Goal: Information Seeking & Learning: Learn about a topic

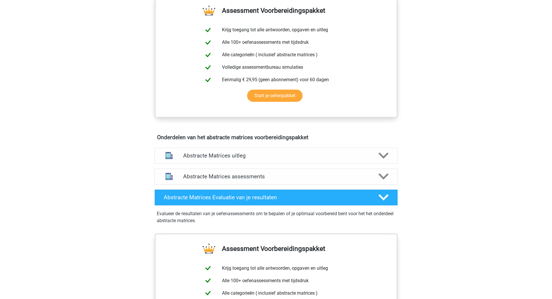
scroll to position [229, 0]
click at [222, 160] on div "Abstracte Matrices uitleg" at bounding box center [277, 156] width 244 height 16
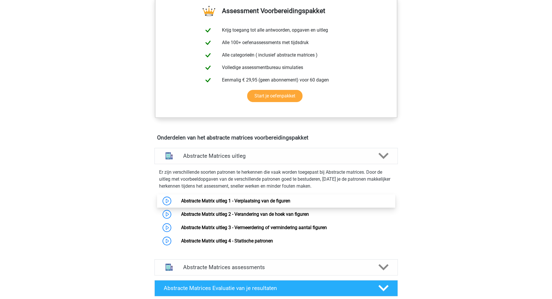
click at [219, 200] on link "Abstracte Matrix uitleg 1 - Verplaatsing van de figuren" at bounding box center [235, 201] width 109 height 6
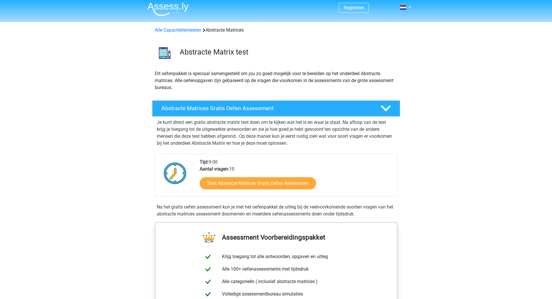
scroll to position [0, 0]
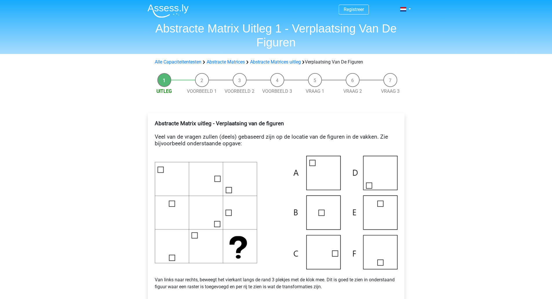
scroll to position [0, 0]
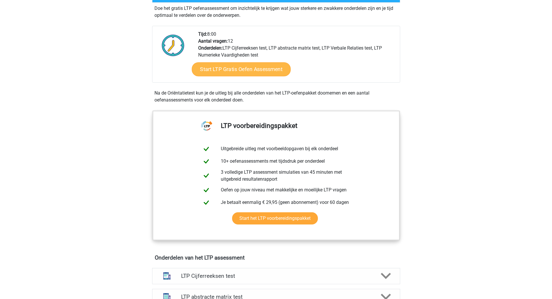
scroll to position [126, 0]
click at [228, 73] on link "Start LTP Gratis Oefen Assessment" at bounding box center [241, 69] width 99 height 14
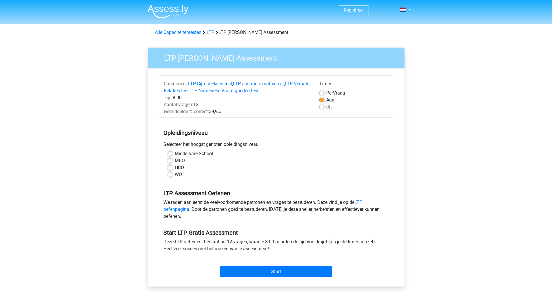
click at [175, 174] on label "WO" at bounding box center [178, 174] width 7 height 7
click at [170, 174] on input "WO" at bounding box center [170, 174] width 5 height 6
radio input "true"
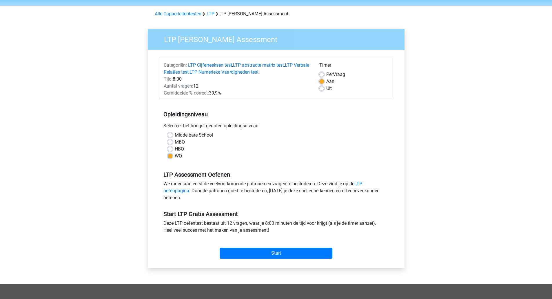
scroll to position [19, 0]
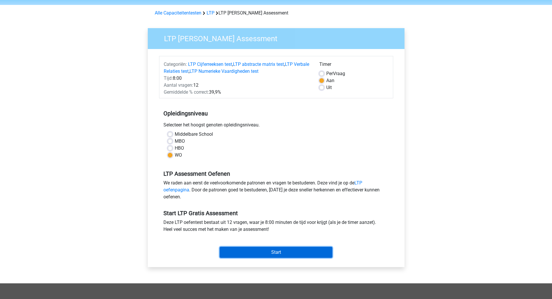
click at [255, 249] on input "Start" at bounding box center [276, 252] width 113 height 11
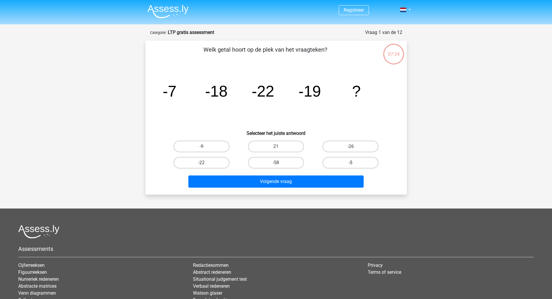
click at [347, 162] on label "-5" at bounding box center [351, 163] width 56 height 12
click at [351, 163] on input "-5" at bounding box center [353, 165] width 4 height 4
radio input "true"
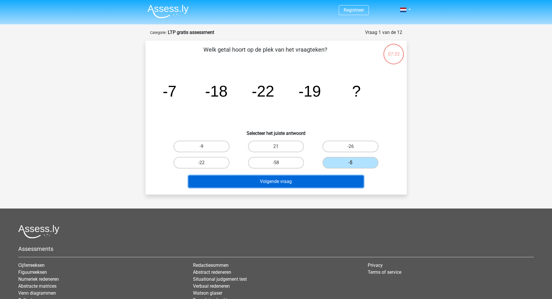
click at [329, 181] on button "Volgende vraag" at bounding box center [276, 181] width 175 height 12
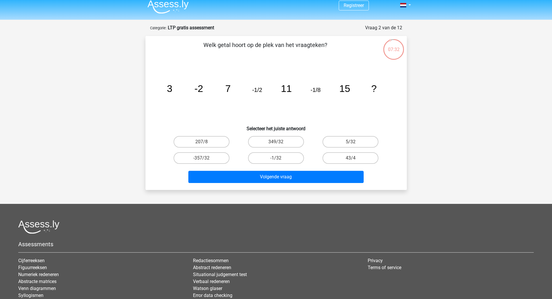
scroll to position [4, 0]
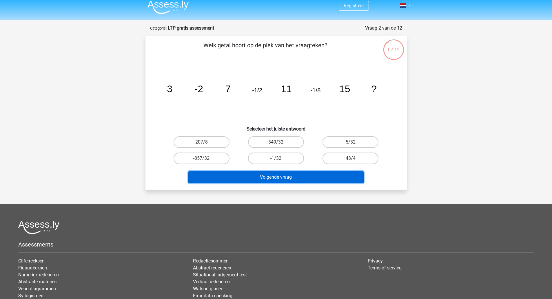
click at [280, 176] on button "Volgende vraag" at bounding box center [276, 177] width 175 height 12
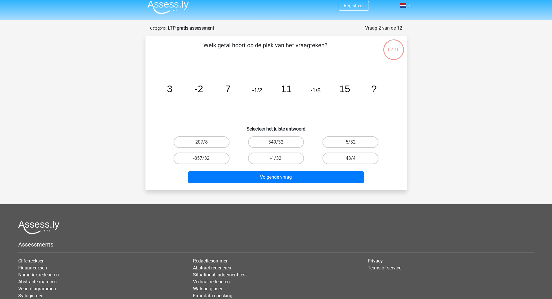
click at [302, 116] on icon "image/svg+xml 3 -2 7 -1/2 11 -1/8 15 ?" at bounding box center [277, 92] width 234 height 59
click at [282, 159] on label "-1/32" at bounding box center [276, 159] width 56 height 12
click at [280, 159] on input "-1/32" at bounding box center [278, 160] width 4 height 4
radio input "true"
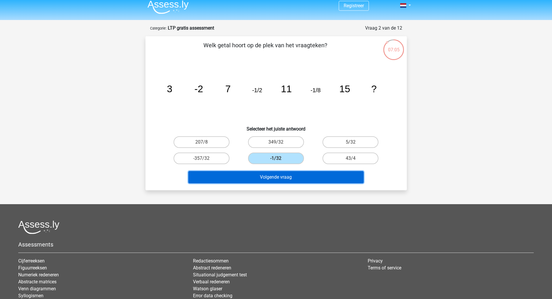
click at [289, 176] on button "Volgende vraag" at bounding box center [276, 177] width 175 height 12
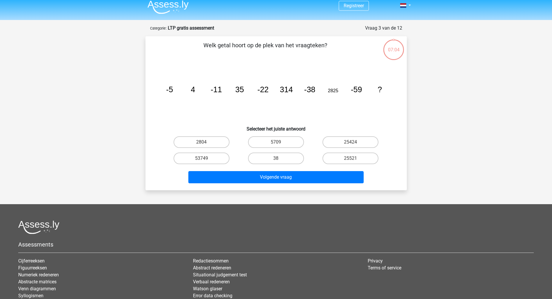
scroll to position [29, 0]
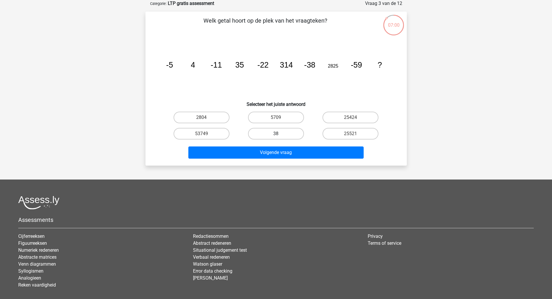
click at [289, 134] on label "38" at bounding box center [276, 134] width 56 height 12
click at [280, 134] on input "38" at bounding box center [278, 136] width 4 height 4
radio input "true"
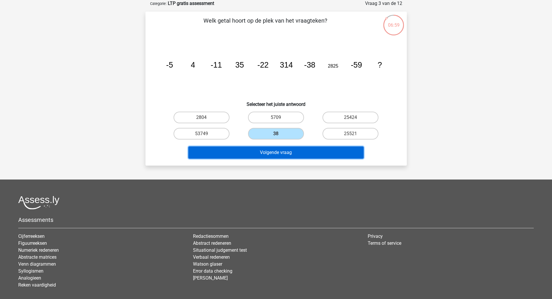
click at [287, 154] on button "Volgende vraag" at bounding box center [276, 152] width 175 height 12
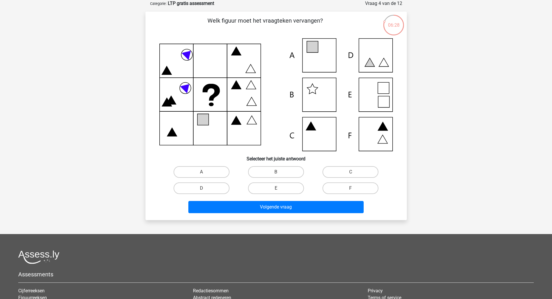
drag, startPoint x: 315, startPoint y: 52, endPoint x: 331, endPoint y: 31, distance: 26.2
click at [331, 31] on p "Welk figuur moet het vraagteken vervangen?" at bounding box center [265, 24] width 221 height 17
click at [379, 98] on icon at bounding box center [383, 101] width 11 height 11
click at [267, 184] on label "E" at bounding box center [276, 188] width 56 height 12
click at [276, 188] on input "E" at bounding box center [278, 190] width 4 height 4
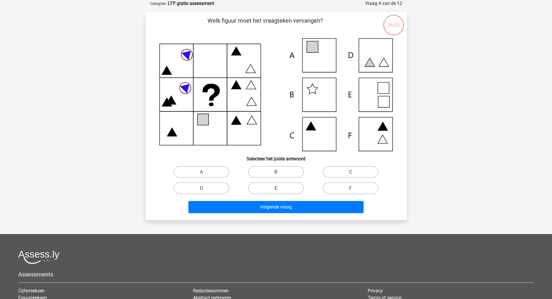
radio input "true"
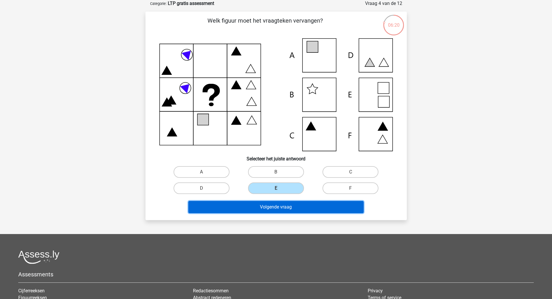
click at [298, 206] on button "Volgende vraag" at bounding box center [276, 207] width 175 height 12
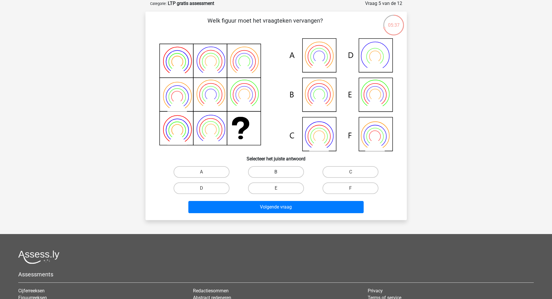
click at [265, 171] on label "B" at bounding box center [276, 172] width 56 height 12
click at [276, 172] on input "B" at bounding box center [278, 174] width 4 height 4
radio input "true"
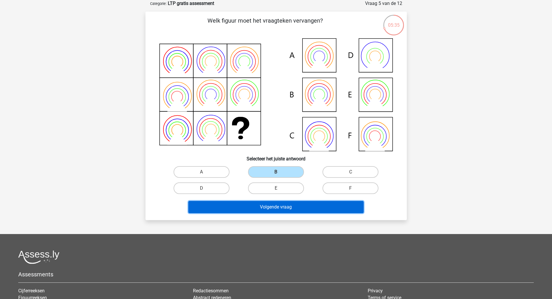
click at [300, 210] on button "Volgende vraag" at bounding box center [276, 207] width 175 height 12
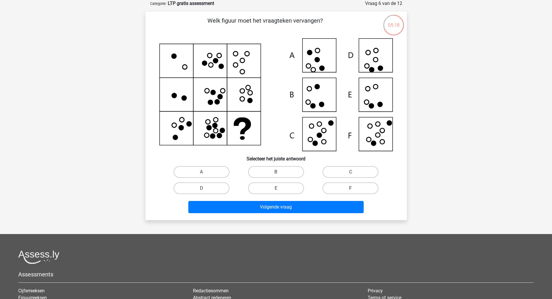
click at [348, 186] on label "F" at bounding box center [351, 188] width 56 height 12
click at [351, 188] on input "F" at bounding box center [353, 190] width 4 height 4
radio input "true"
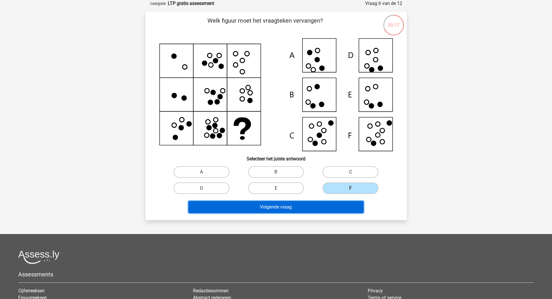
click at [338, 206] on button "Volgende vraag" at bounding box center [276, 207] width 175 height 12
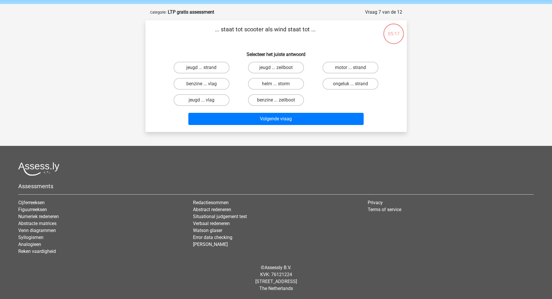
scroll to position [20, 0]
click at [276, 101] on input "benzine ... zeilboot" at bounding box center [278, 102] width 4 height 4
radio input "true"
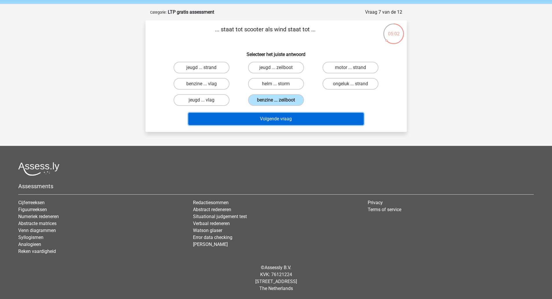
click at [286, 119] on button "Volgende vraag" at bounding box center [276, 119] width 175 height 12
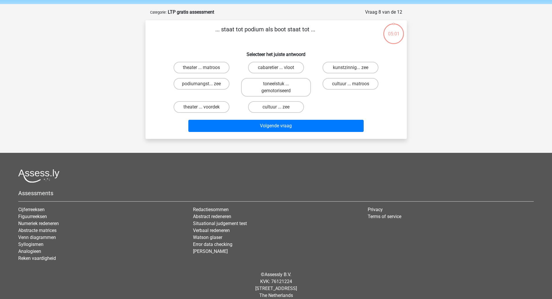
scroll to position [27, 0]
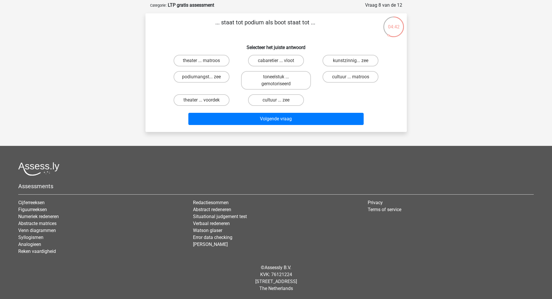
click at [278, 102] on input "cultuur ... zee" at bounding box center [278, 102] width 4 height 4
radio input "true"
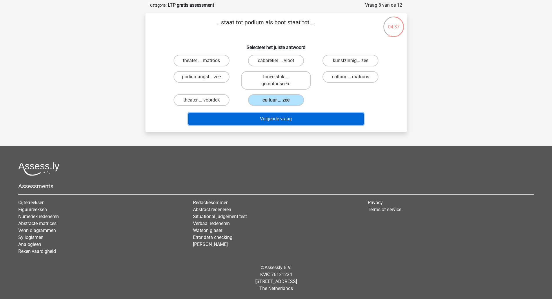
click at [300, 123] on button "Volgende vraag" at bounding box center [276, 119] width 175 height 12
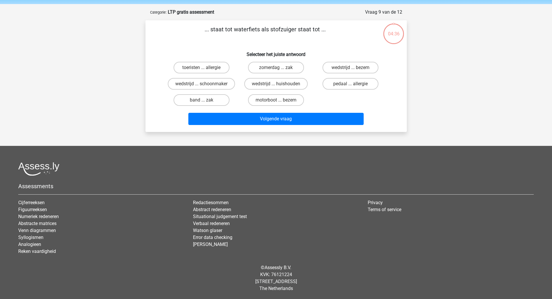
scroll to position [20, 0]
click at [291, 102] on label "motorboot ... bezem" at bounding box center [276, 100] width 56 height 12
click at [280, 102] on input "motorboot ... bezem" at bounding box center [278, 102] width 4 height 4
radio input "true"
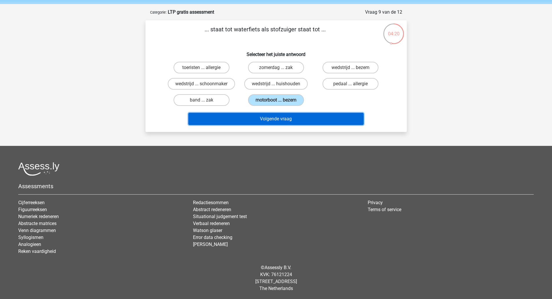
click at [301, 118] on button "Volgende vraag" at bounding box center [276, 119] width 175 height 12
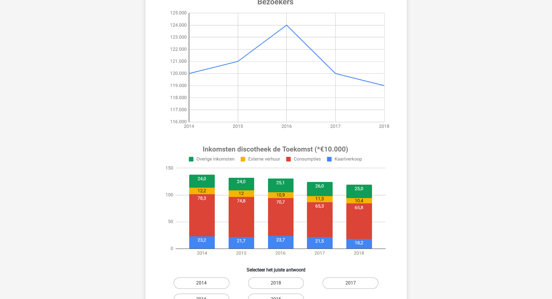
scroll to position [77, 0]
click at [225, 177] on image at bounding box center [276, 200] width 232 height 121
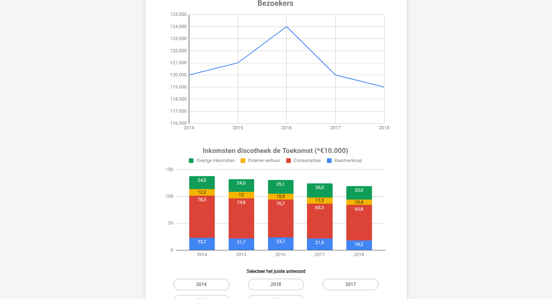
scroll to position [115, 0]
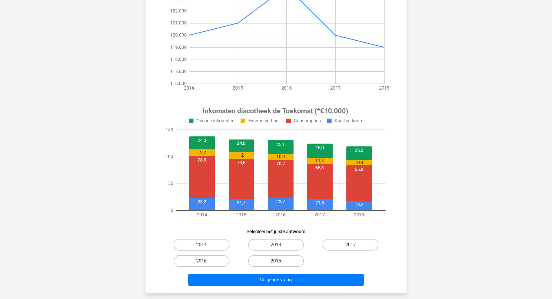
click at [207, 243] on label "2014" at bounding box center [202, 245] width 56 height 12
click at [205, 245] on input "2014" at bounding box center [204, 247] width 4 height 4
radio input "true"
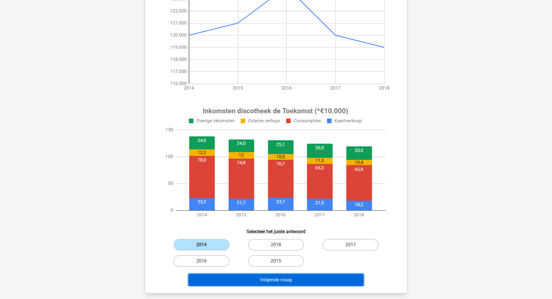
click at [257, 280] on button "Volgende vraag" at bounding box center [276, 280] width 175 height 12
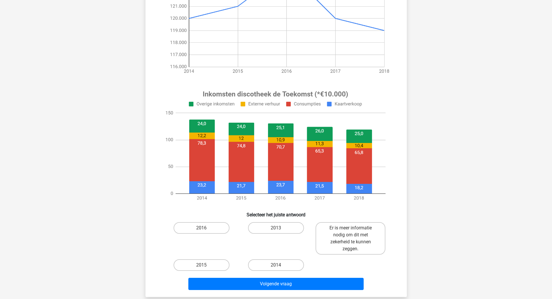
scroll to position [133, 0]
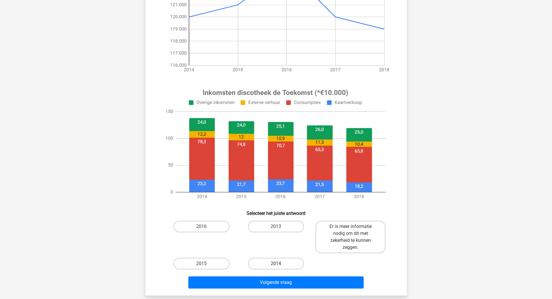
click at [275, 265] on label "2014" at bounding box center [276, 264] width 56 height 12
click at [276, 265] on input "2014" at bounding box center [278, 266] width 4 height 4
radio input "true"
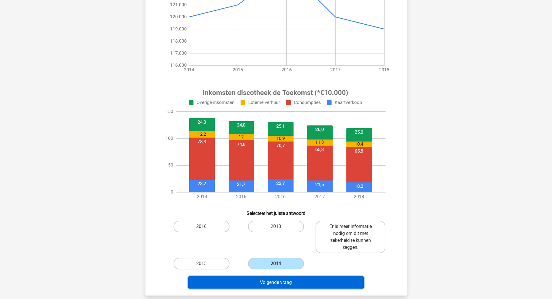
click at [276, 283] on button "Volgende vraag" at bounding box center [276, 282] width 175 height 12
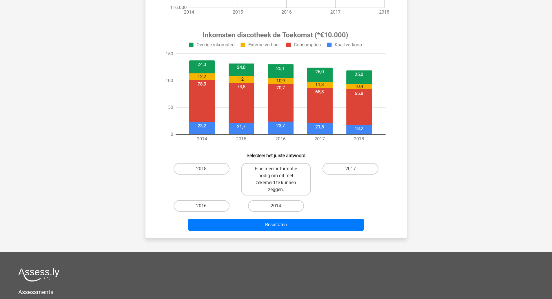
scroll to position [210, 0]
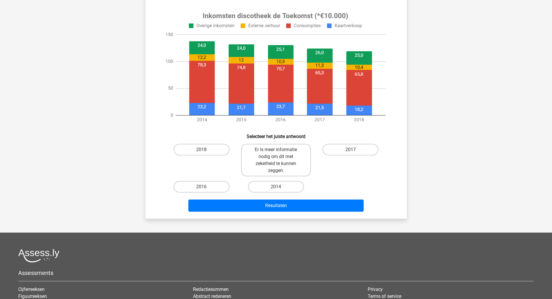
click at [278, 187] on input "2014" at bounding box center [278, 189] width 4 height 4
radio input "true"
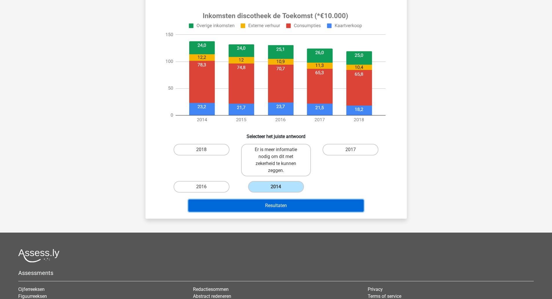
click at [283, 209] on button "Resultaten" at bounding box center [276, 206] width 175 height 12
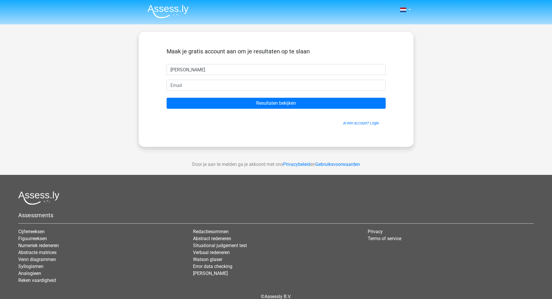
type input "[PERSON_NAME]"
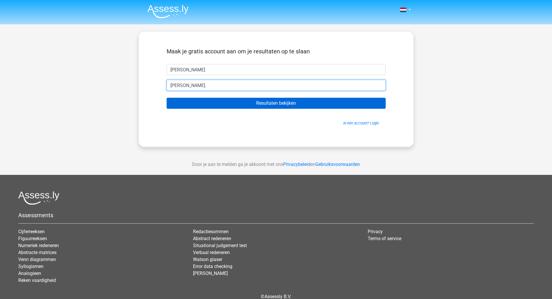
type input "[PERSON_NAME][EMAIL_ADDRESS][DOMAIN_NAME]"
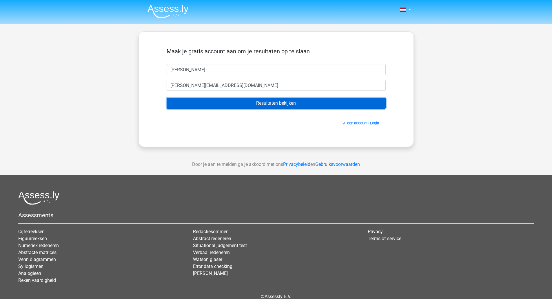
click at [255, 106] on input "Resultaten bekijken" at bounding box center [276, 103] width 219 height 11
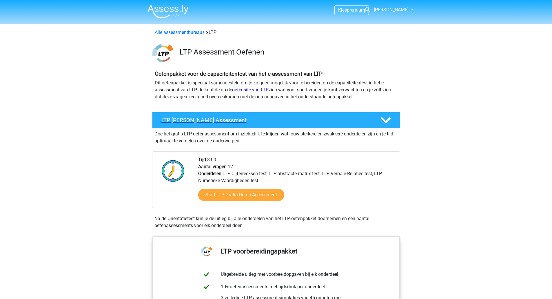
click at [384, 118] on icon at bounding box center [386, 120] width 10 height 10
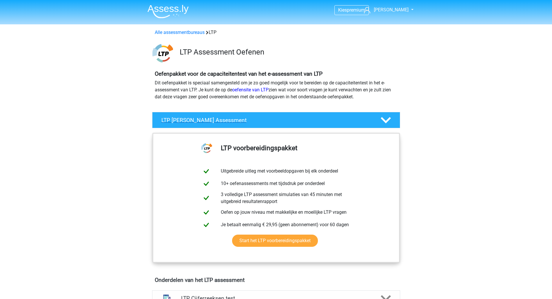
click at [384, 122] on icon at bounding box center [386, 120] width 10 height 10
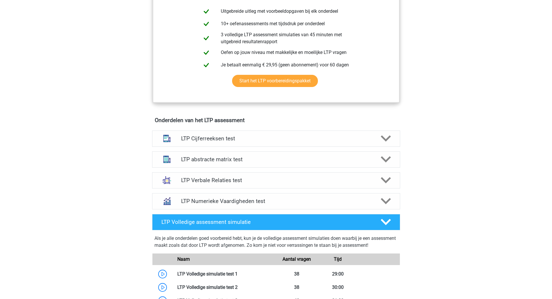
scroll to position [263, 0]
click at [358, 142] on div "LTP Cijferreeksen test" at bounding box center [276, 138] width 248 height 16
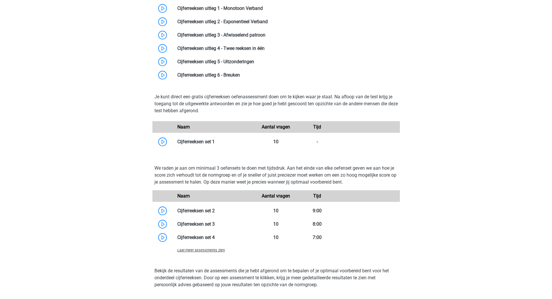
scroll to position [438, 0]
click at [215, 141] on link at bounding box center [215, 142] width 0 height 6
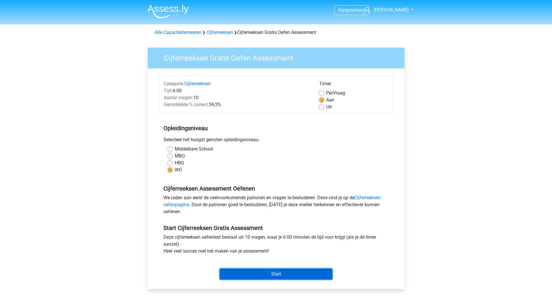
click at [298, 273] on input "Start" at bounding box center [276, 274] width 113 height 11
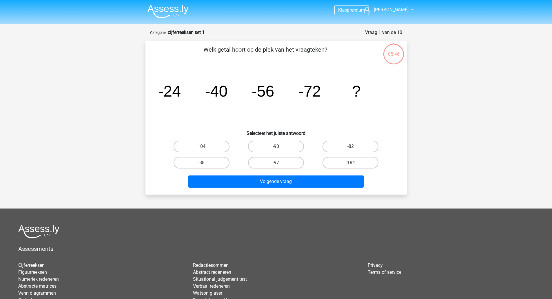
click at [355, 144] on label "-82" at bounding box center [351, 147] width 56 height 12
click at [355, 146] on input "-82" at bounding box center [353, 148] width 4 height 4
radio input "true"
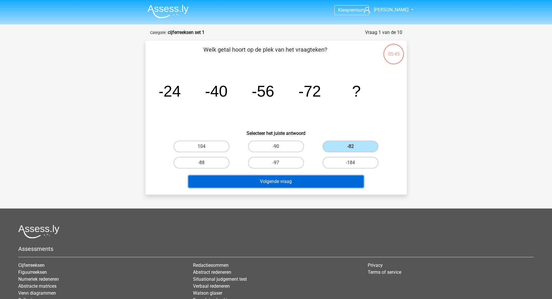
click at [311, 183] on button "Volgende vraag" at bounding box center [276, 181] width 175 height 12
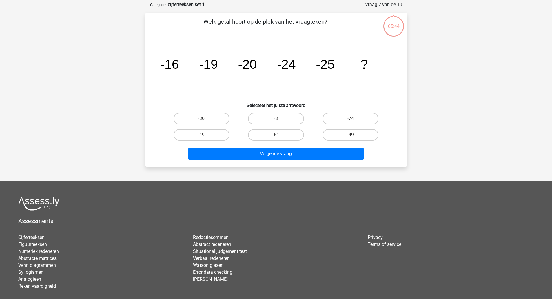
scroll to position [29, 0]
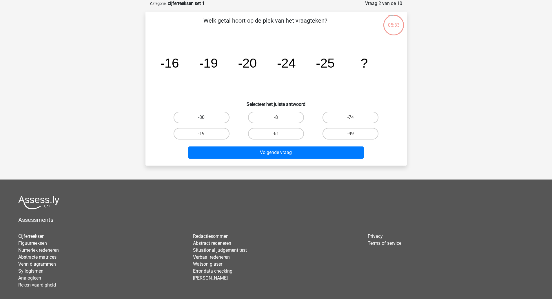
click at [191, 115] on label "-30" at bounding box center [202, 118] width 56 height 12
click at [202, 117] on input "-30" at bounding box center [204, 119] width 4 height 4
radio input "true"
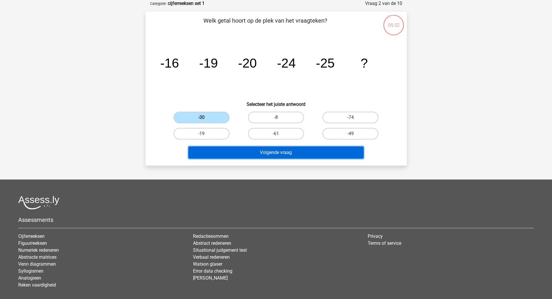
click at [284, 155] on button "Volgende vraag" at bounding box center [276, 152] width 175 height 12
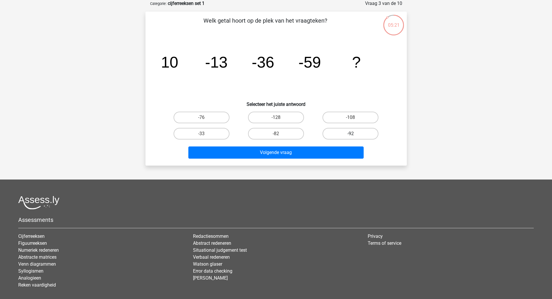
click at [340, 135] on label "-92" at bounding box center [351, 134] width 56 height 12
click at [351, 135] on input "-92" at bounding box center [353, 136] width 4 height 4
radio input "true"
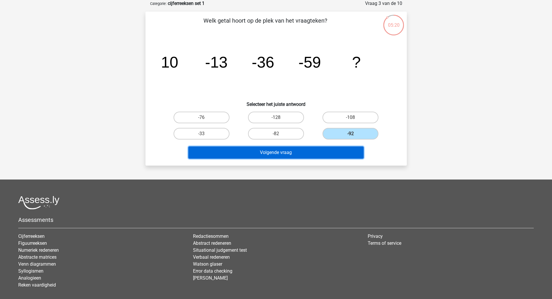
click at [329, 152] on button "Volgende vraag" at bounding box center [276, 152] width 175 height 12
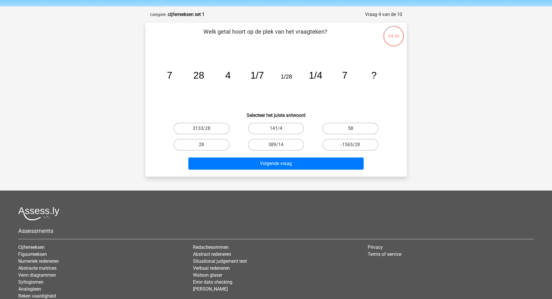
scroll to position [18, 0]
click at [215, 143] on label "28" at bounding box center [202, 145] width 56 height 12
click at [205, 145] on input "28" at bounding box center [204, 147] width 4 height 4
radio input "true"
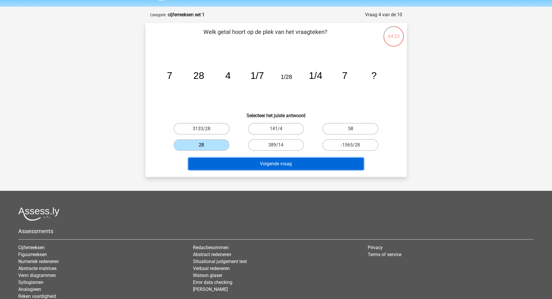
click at [301, 166] on button "Volgende vraag" at bounding box center [276, 164] width 175 height 12
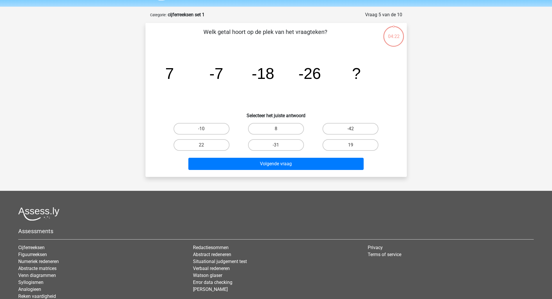
scroll to position [29, 0]
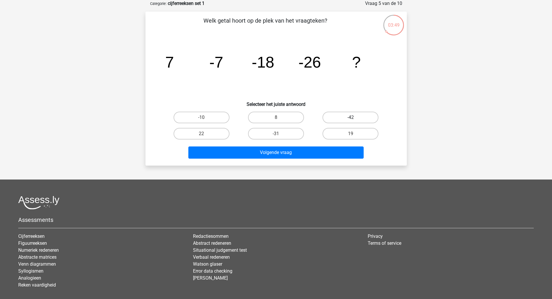
click at [354, 116] on label "-42" at bounding box center [351, 118] width 56 height 12
click at [354, 117] on input "-42" at bounding box center [353, 119] width 4 height 4
radio input "true"
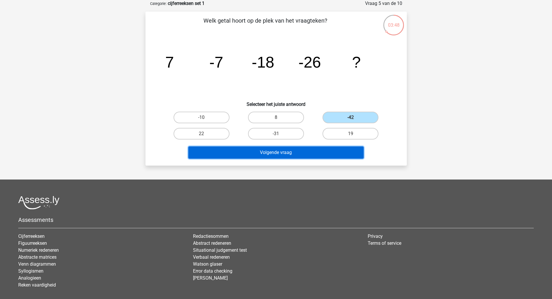
click at [332, 151] on button "Volgende vraag" at bounding box center [276, 152] width 175 height 12
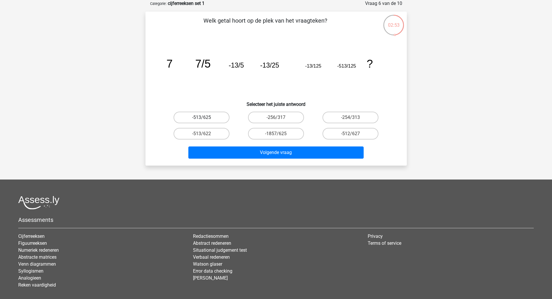
click at [209, 115] on label "-513/625" at bounding box center [202, 118] width 56 height 12
click at [205, 117] on input "-513/625" at bounding box center [204, 119] width 4 height 4
radio input "true"
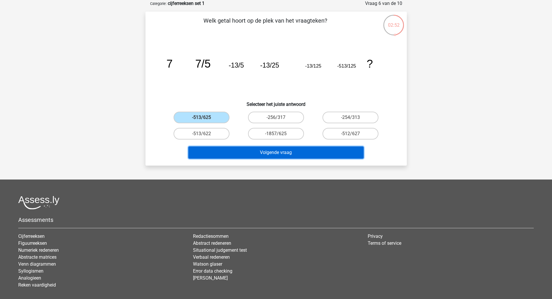
click at [284, 152] on button "Volgende vraag" at bounding box center [276, 152] width 175 height 12
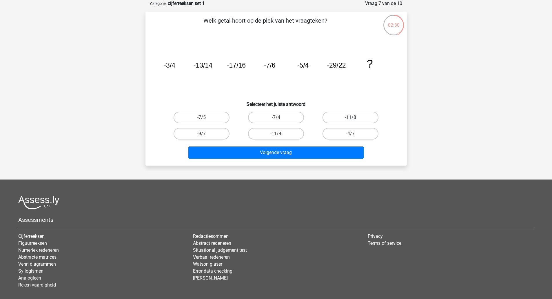
click at [371, 118] on label "-11/8" at bounding box center [351, 118] width 56 height 12
click at [355, 118] on input "-11/8" at bounding box center [353, 119] width 4 height 4
radio input "true"
click at [327, 142] on div "Volgende vraag" at bounding box center [276, 151] width 243 height 19
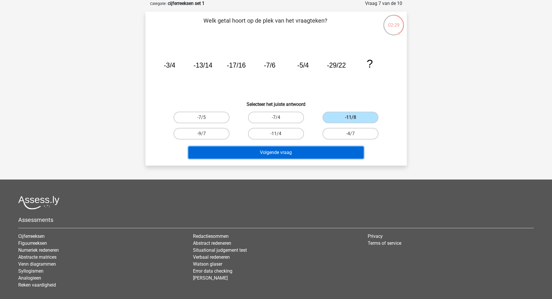
click at [322, 155] on button "Volgende vraag" at bounding box center [276, 152] width 175 height 12
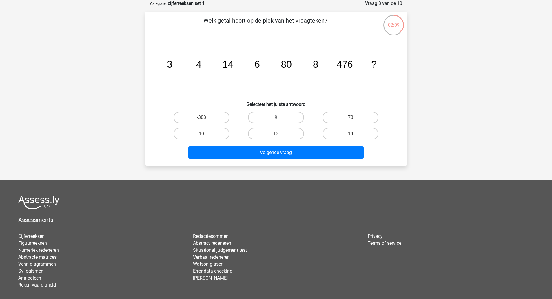
click at [293, 121] on label "9" at bounding box center [276, 118] width 56 height 12
click at [280, 121] on input "9" at bounding box center [278, 119] width 4 height 4
radio input "true"
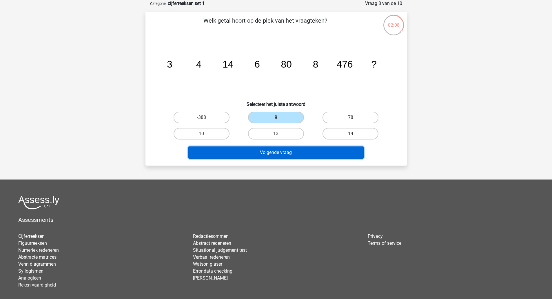
click at [334, 154] on button "Volgende vraag" at bounding box center [276, 152] width 175 height 12
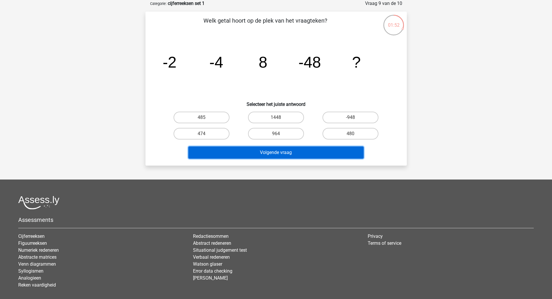
click at [275, 151] on button "Volgende vraag" at bounding box center [276, 152] width 175 height 12
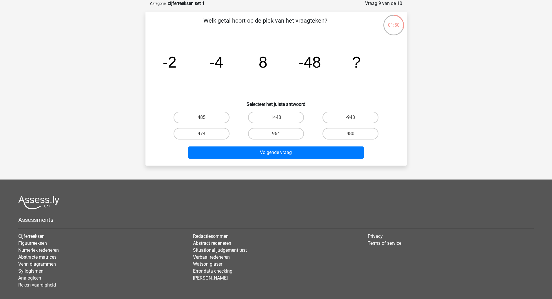
click at [205, 121] on input "485" at bounding box center [204, 119] width 4 height 4
radio input "true"
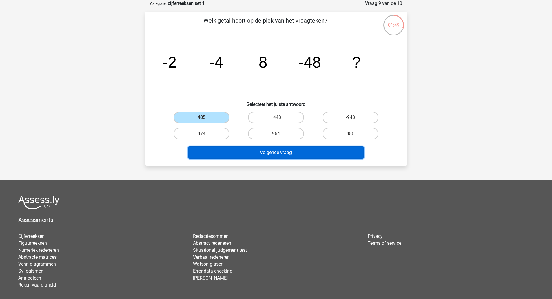
click at [276, 156] on button "Volgende vraag" at bounding box center [276, 152] width 175 height 12
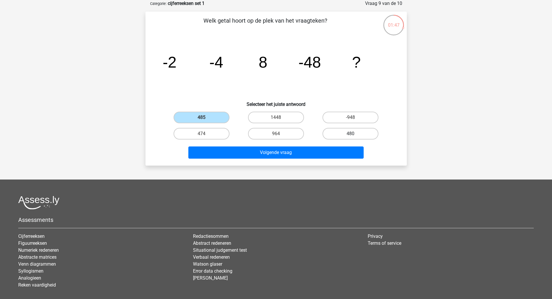
click at [350, 131] on label "480" at bounding box center [351, 134] width 56 height 12
click at [351, 134] on input "480" at bounding box center [353, 136] width 4 height 4
radio input "true"
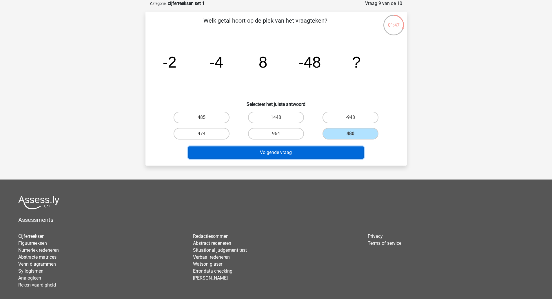
click at [341, 150] on button "Volgende vraag" at bounding box center [276, 152] width 175 height 12
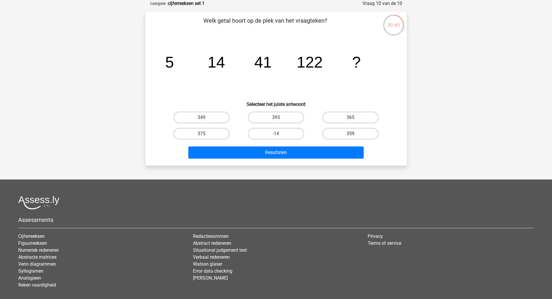
click at [353, 133] on label "359" at bounding box center [351, 134] width 56 height 12
click at [353, 134] on input "359" at bounding box center [353, 136] width 4 height 4
radio input "true"
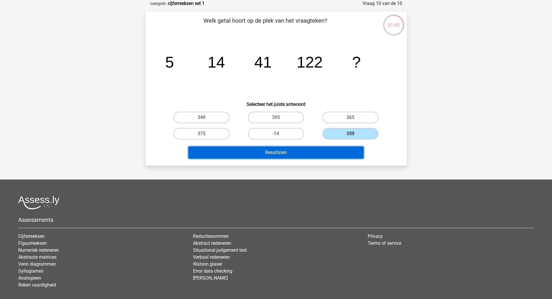
click at [337, 153] on button "Resultaten" at bounding box center [276, 152] width 175 height 12
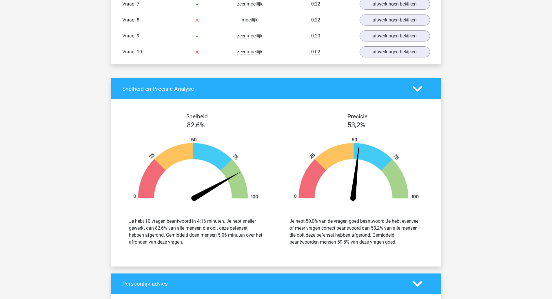
scroll to position [601, 0]
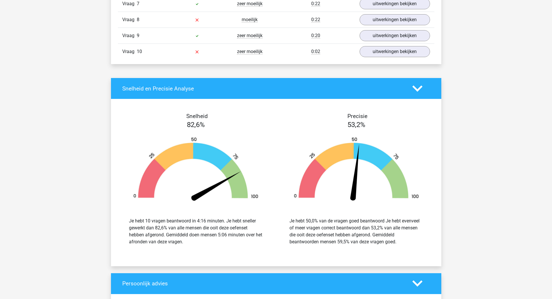
drag, startPoint x: 296, startPoint y: 267, endPoint x: 271, endPoint y: 249, distance: 30.9
click at [271, 249] on div "Je hebt 10 vragen beantwoord in 4:16 minuten. Je hebt sneller gewerkt dan 82,6%…" at bounding box center [196, 232] width 152 height 42
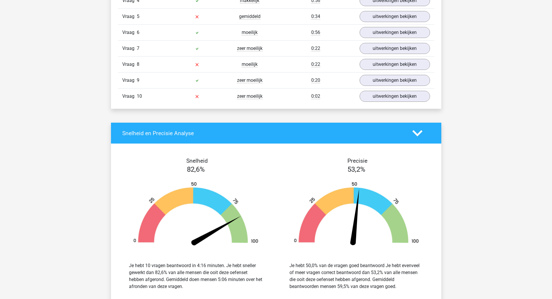
scroll to position [559, 0]
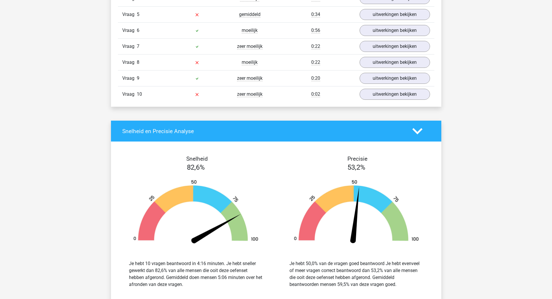
drag, startPoint x: 320, startPoint y: 115, endPoint x: 469, endPoint y: 135, distance: 150.1
click at [469, 135] on div "Kies premium [PERSON_NAME] [PERSON_NAME][EMAIL_ADDRESS][DOMAIN_NAME]" at bounding box center [276, 75] width 552 height 1268
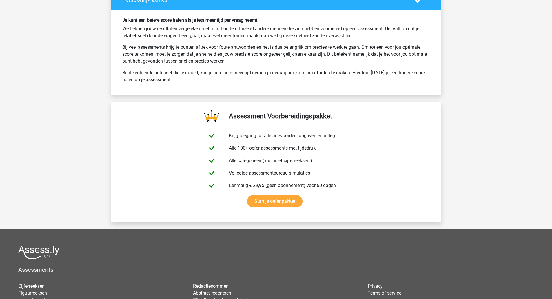
scroll to position [887, 0]
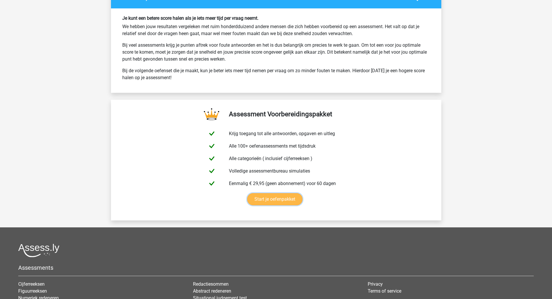
click at [291, 200] on link "Start je oefenpakket" at bounding box center [274, 199] width 55 height 12
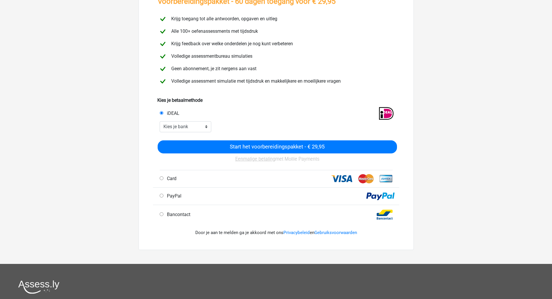
scroll to position [47, 0]
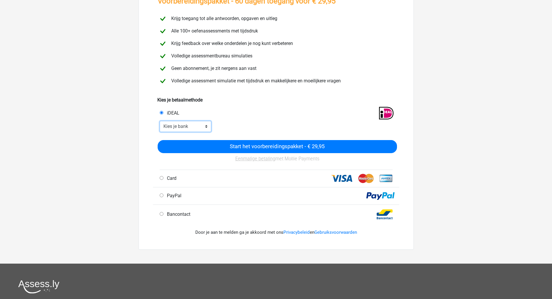
click at [197, 131] on select "Kies je bank ABN AMRO ING Rabobank ASN Bank bunq Knab N26 NN Regiobank Revolut …" at bounding box center [186, 126] width 52 height 11
select select "ideal_ABNANL2A"
click at [160, 121] on select "Kies je bank ABN AMRO ING Rabobank ASN Bank bunq Knab N26 NN Regiobank Revolut …" at bounding box center [186, 126] width 52 height 11
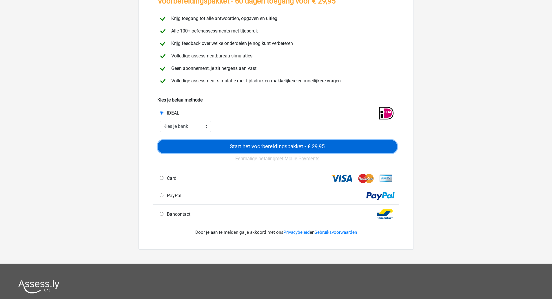
click at [262, 146] on input "Start het voorbereidingspakket - € 29,95" at bounding box center [278, 146] width 240 height 13
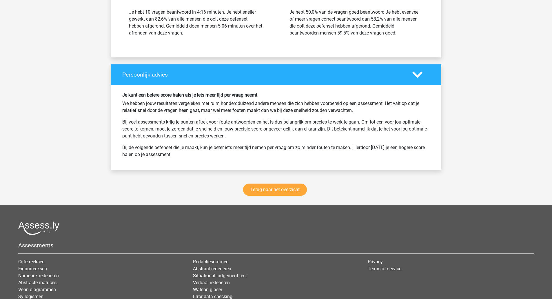
scroll to position [841, 0]
click at [420, 85] on div "Je kunt een betere score halen als je iets meer tijd per vraag neemt. We hebben…" at bounding box center [276, 127] width 331 height 84
click at [283, 187] on link "Terug naar het overzicht" at bounding box center [275, 189] width 64 height 12
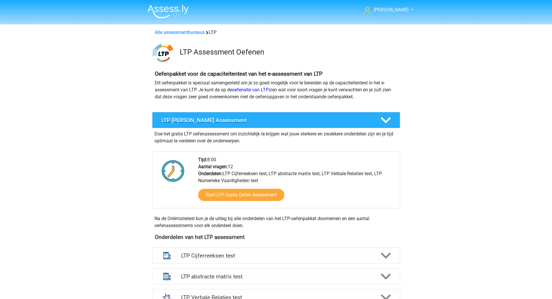
click at [384, 119] on polygon at bounding box center [386, 120] width 10 height 6
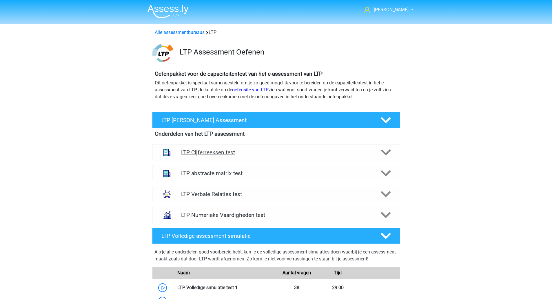
click at [291, 155] on h4 "LTP Cijferreeksen test" at bounding box center [276, 152] width 190 height 7
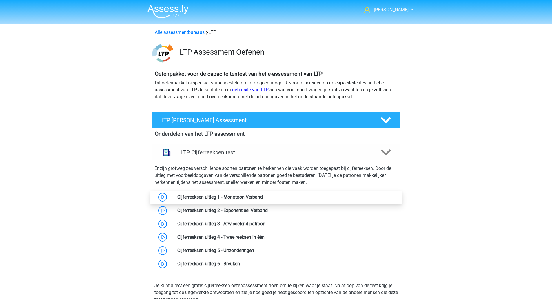
click at [263, 194] on link at bounding box center [263, 197] width 0 height 6
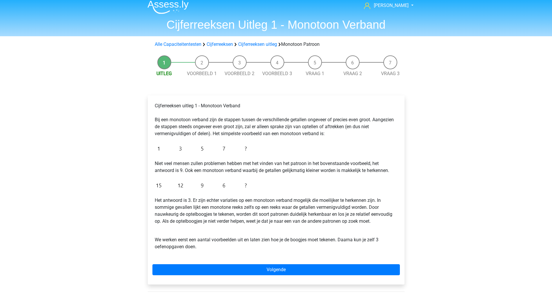
scroll to position [5, 0]
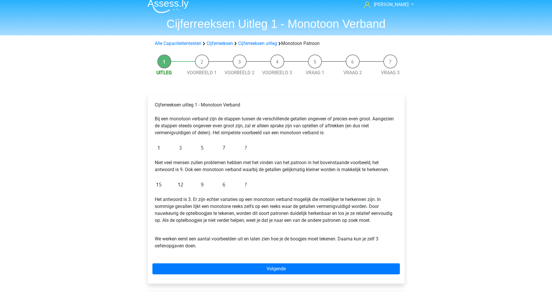
click at [247, 183] on img at bounding box center [202, 185] width 95 height 14
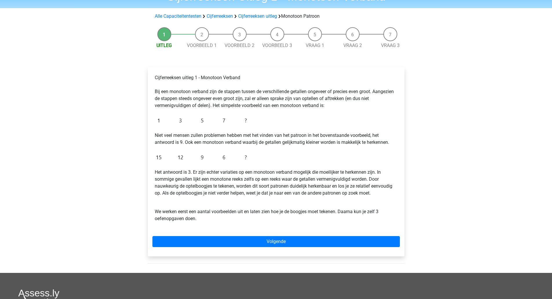
scroll to position [33, 0]
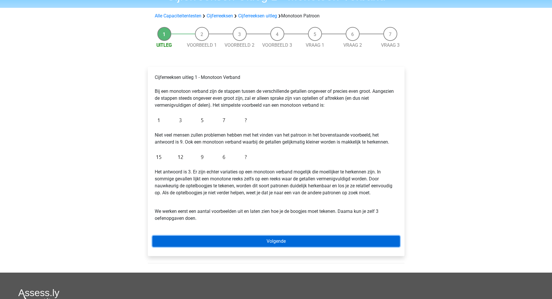
click at [319, 238] on link "Volgende" at bounding box center [277, 241] width 248 height 11
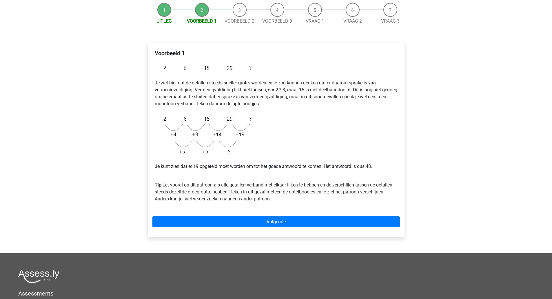
scroll to position [56, 0]
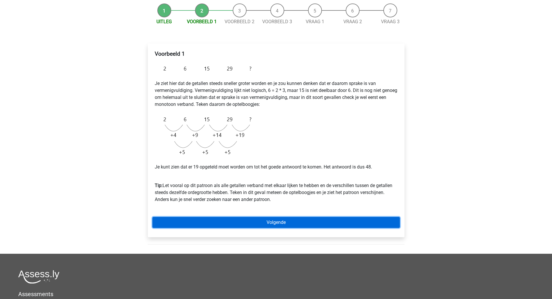
click at [318, 222] on link "Volgende" at bounding box center [277, 222] width 248 height 11
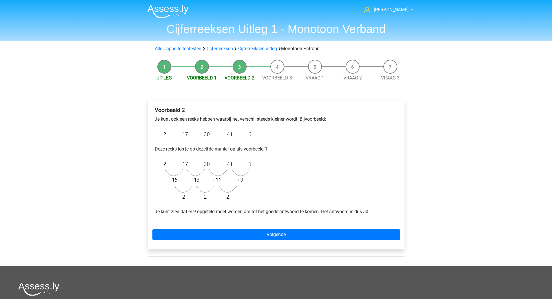
click at [307, 242] on div "Voorbeeld 2 Je kunt ook een reeks hebben waarbij het verschil steeds kleiner wo…" at bounding box center [276, 175] width 257 height 150
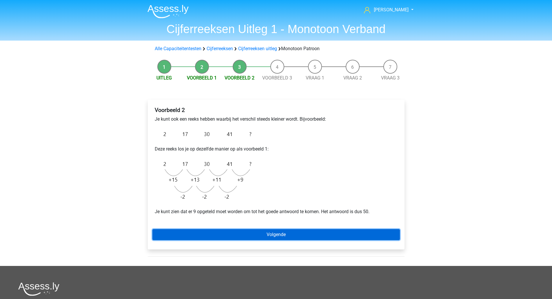
click at [309, 238] on link "Volgende" at bounding box center [277, 234] width 248 height 11
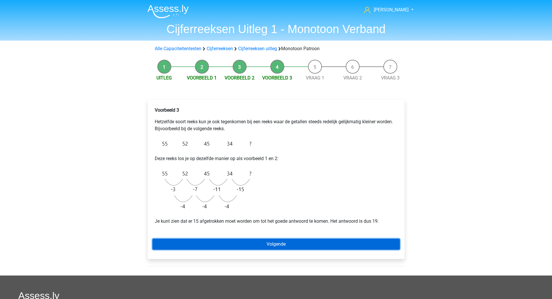
click at [307, 240] on link "Volgende" at bounding box center [277, 244] width 248 height 11
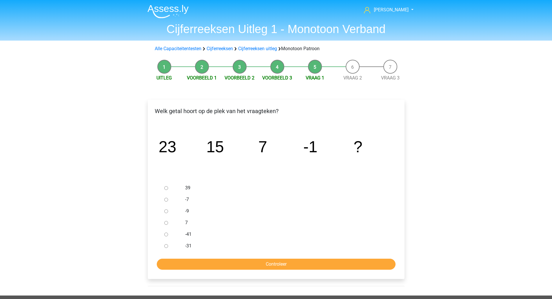
click at [167, 211] on input "-9" at bounding box center [166, 211] width 4 height 4
radio input "true"
click at [316, 272] on div "Welk getal hoort op de plek van het vraagteken? image/svg+xml 23 15 7 -1 ? 39" at bounding box center [276, 189] width 257 height 179
click at [318, 262] on input "Controleer" at bounding box center [276, 264] width 239 height 11
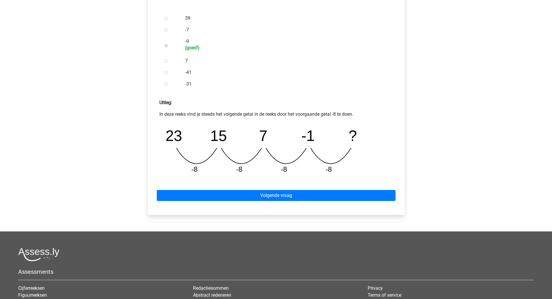
scroll to position [171, 0]
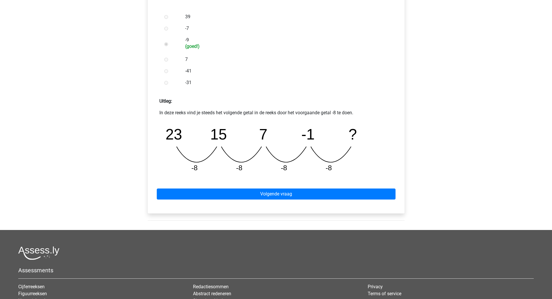
click at [284, 188] on div "Volgende vraag" at bounding box center [277, 193] width 248 height 32
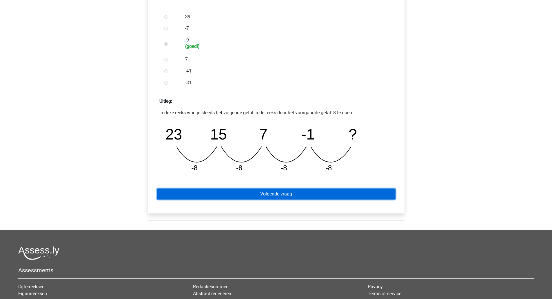
click at [283, 193] on link "Volgende vraag" at bounding box center [276, 194] width 239 height 11
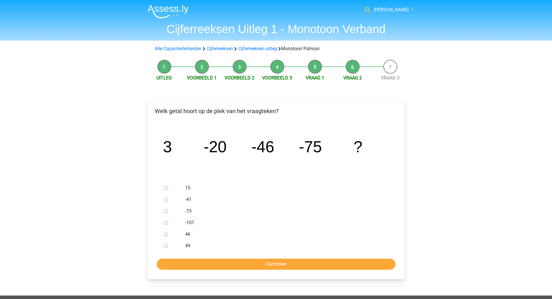
click at [165, 222] on input "-107" at bounding box center [166, 223] width 4 height 4
radio input "true"
click at [224, 261] on input "Controleer" at bounding box center [276, 264] width 239 height 11
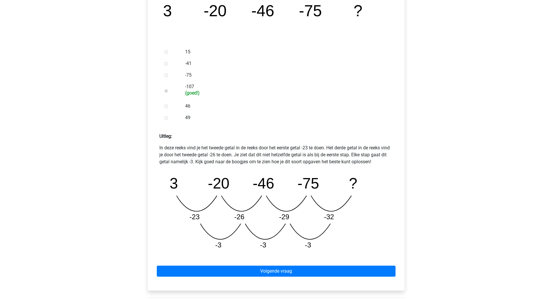
scroll to position [136, 0]
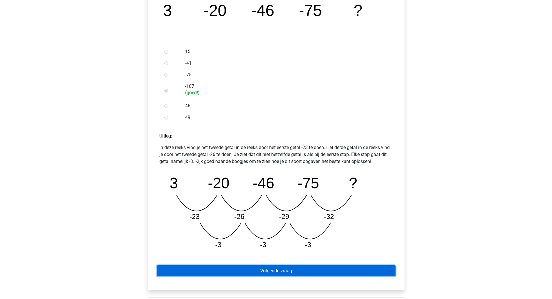
click at [327, 267] on link "Volgende vraag" at bounding box center [276, 270] width 239 height 11
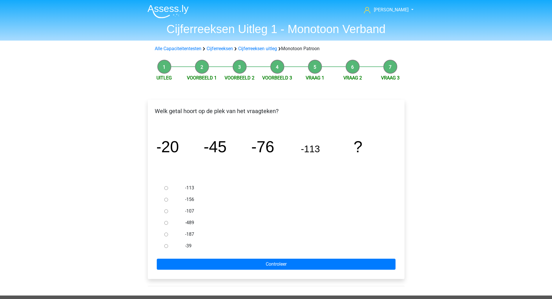
click at [164, 199] on input "-156" at bounding box center [166, 200] width 4 height 4
radio input "true"
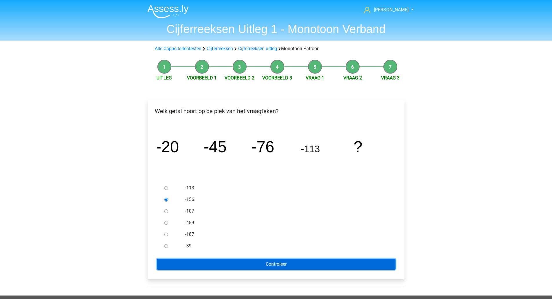
click at [290, 262] on input "Controleer" at bounding box center [276, 264] width 239 height 11
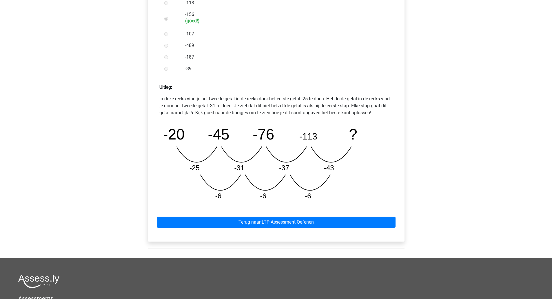
scroll to position [185, 0]
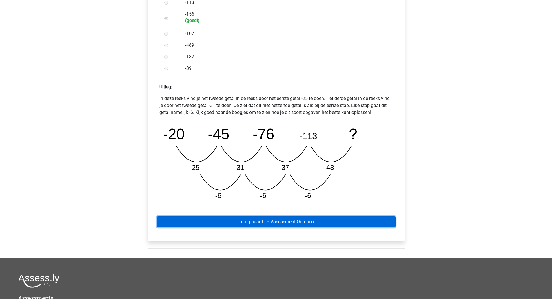
click at [316, 222] on link "Terug naar LTP Assessment Oefenen" at bounding box center [276, 221] width 239 height 11
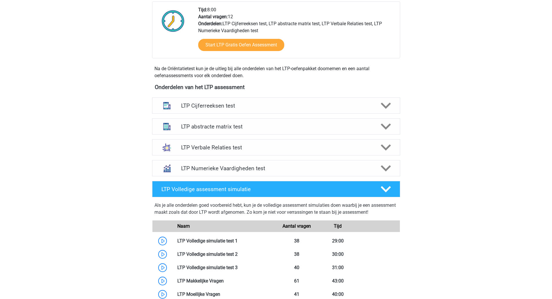
scroll to position [150, 0]
click at [381, 112] on div "LTP Cijferreeksen test" at bounding box center [276, 106] width 248 height 16
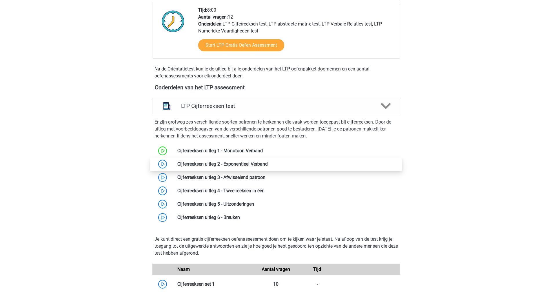
click at [268, 165] on link at bounding box center [268, 164] width 0 height 6
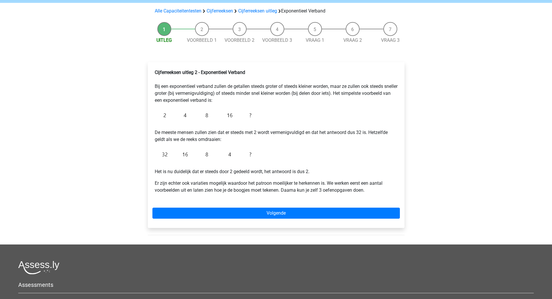
scroll to position [39, 0]
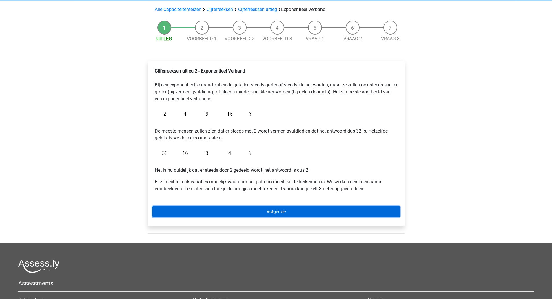
click at [279, 209] on link "Volgende" at bounding box center [277, 211] width 248 height 11
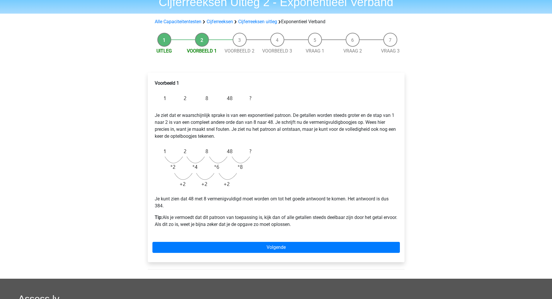
scroll to position [29, 0]
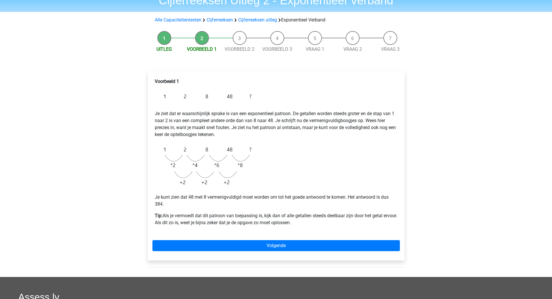
click at [289, 238] on div "Voorbeeld 1 Je ziet dat er waarschijnlijk sprake is van een exponentieel patroo…" at bounding box center [276, 165] width 257 height 189
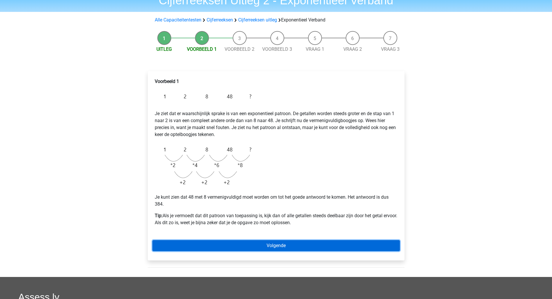
click at [301, 241] on link "Volgende" at bounding box center [277, 245] width 248 height 11
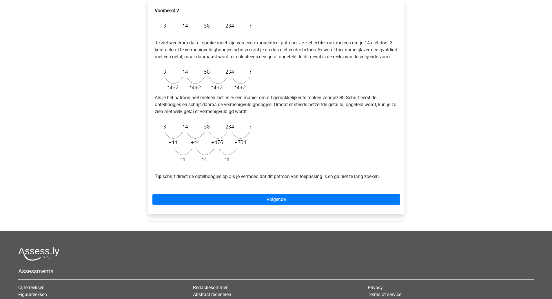
scroll to position [100, 0]
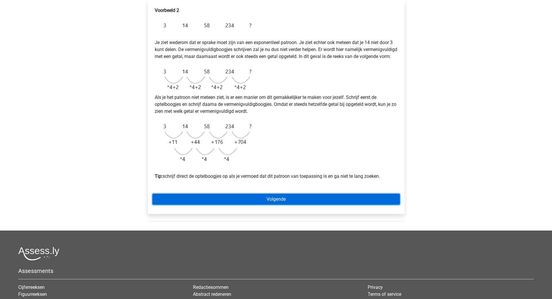
click at [297, 202] on link "Volgende" at bounding box center [277, 199] width 248 height 11
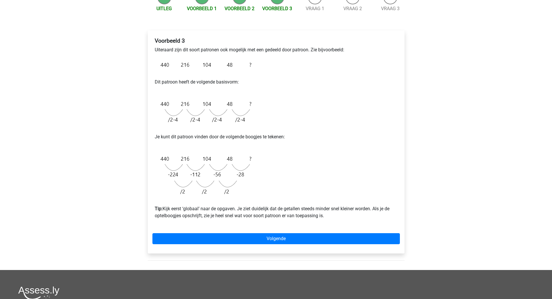
scroll to position [73, 0]
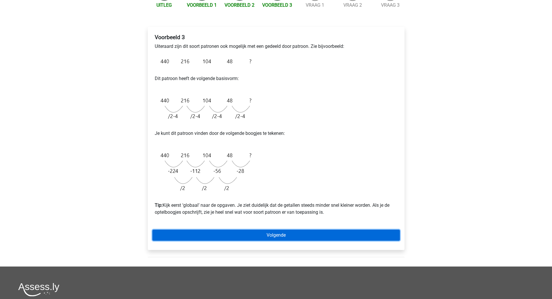
click at [300, 231] on link "Volgende" at bounding box center [277, 235] width 248 height 11
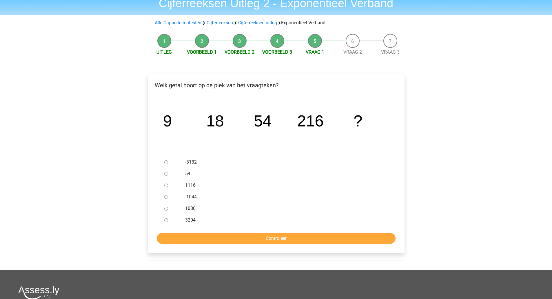
scroll to position [26, 0]
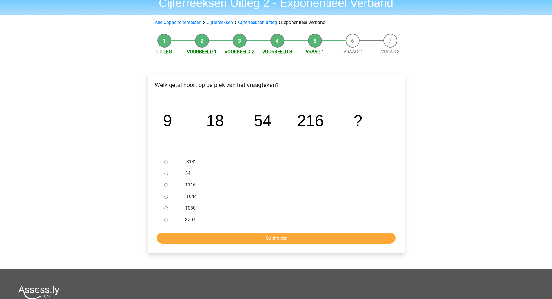
click at [167, 186] on input "1116" at bounding box center [166, 185] width 4 height 4
radio input "true"
click at [288, 243] on input "Controleer" at bounding box center [276, 238] width 239 height 11
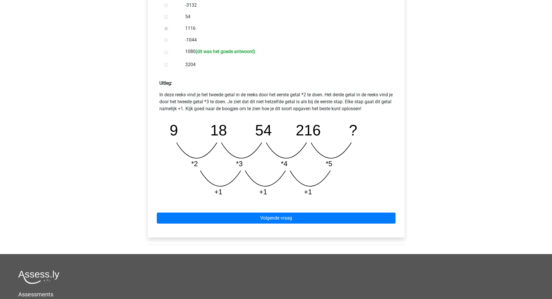
scroll to position [183, 0]
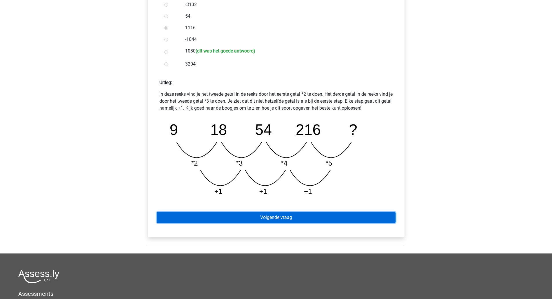
click at [292, 217] on link "Volgende vraag" at bounding box center [276, 217] width 239 height 11
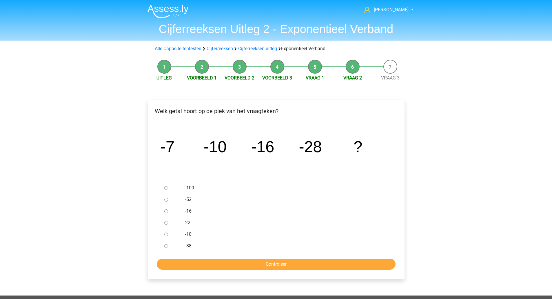
click at [165, 200] on input "-52" at bounding box center [166, 200] width 4 height 4
radio input "true"
click at [251, 261] on input "Controleer" at bounding box center [276, 264] width 239 height 11
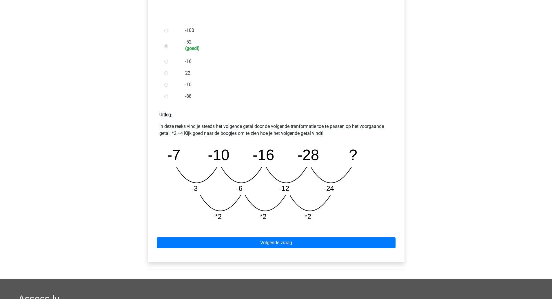
scroll to position [158, 0]
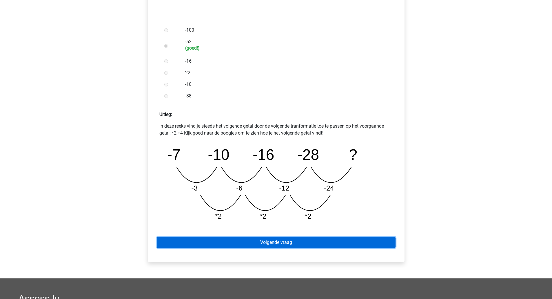
click at [243, 240] on link "Volgende vraag" at bounding box center [276, 242] width 239 height 11
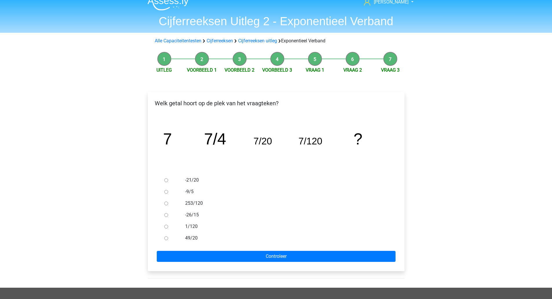
scroll to position [8, 0]
click at [166, 226] on input "1/120" at bounding box center [166, 226] width 4 height 4
radio input "true"
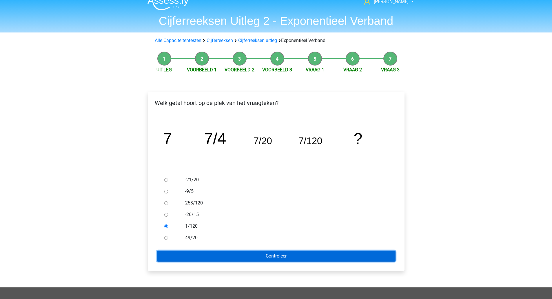
click at [278, 258] on input "Controleer" at bounding box center [276, 256] width 239 height 11
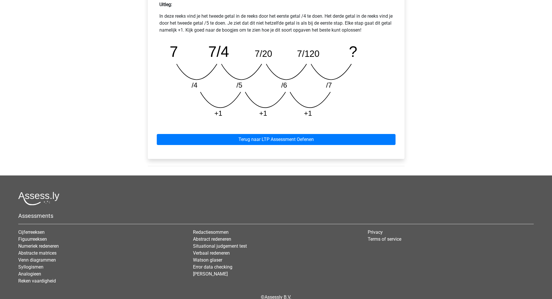
scroll to position [276, 0]
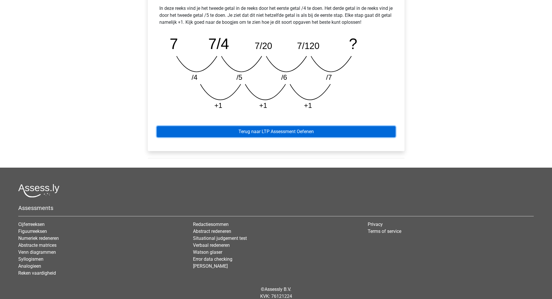
click at [331, 129] on link "Terug naar LTP Assessment Oefenen" at bounding box center [276, 131] width 239 height 11
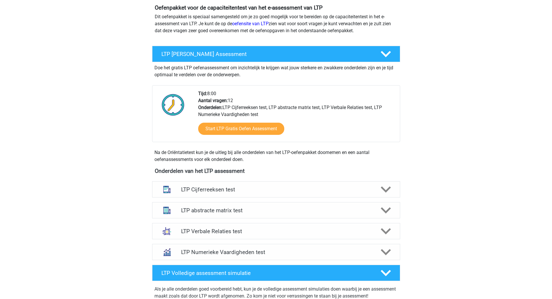
scroll to position [66, 0]
click at [344, 189] on h4 "LTP Cijferreeksen test" at bounding box center [276, 189] width 190 height 7
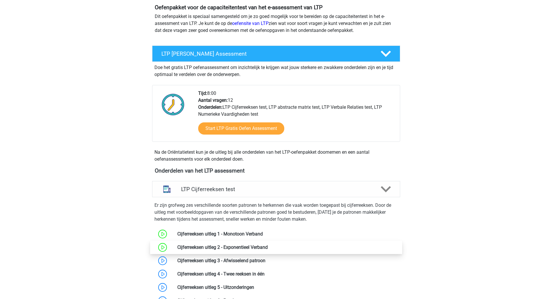
scroll to position [94, 0]
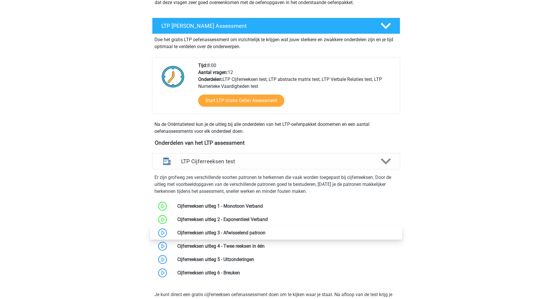
click at [266, 230] on link at bounding box center [266, 233] width 0 height 6
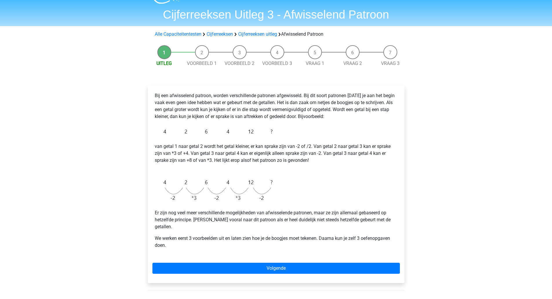
scroll to position [15, 0]
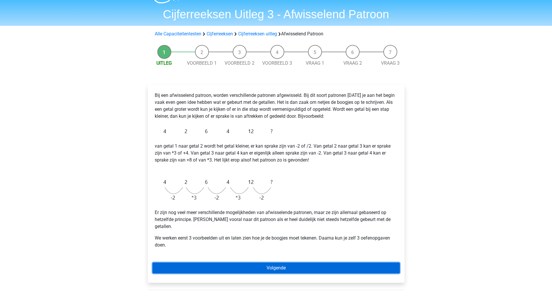
click at [292, 265] on link "Volgende" at bounding box center [277, 267] width 248 height 11
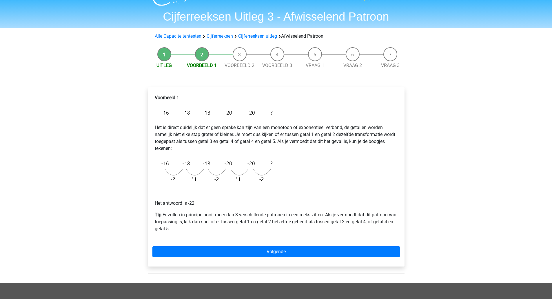
scroll to position [13, 0]
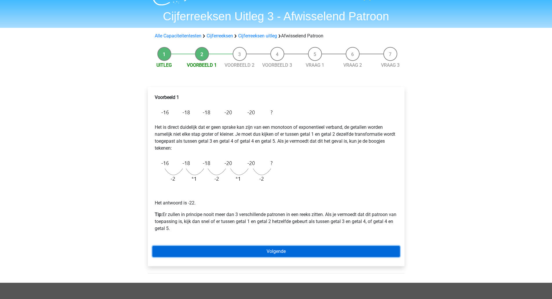
click at [295, 253] on link "Volgende" at bounding box center [277, 251] width 248 height 11
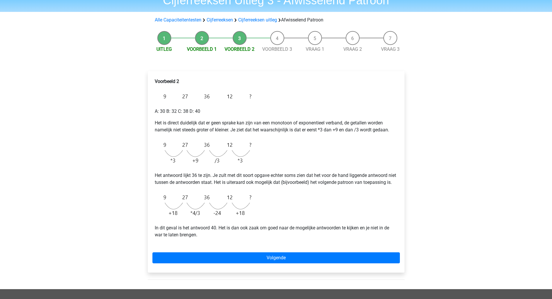
scroll to position [28, 0]
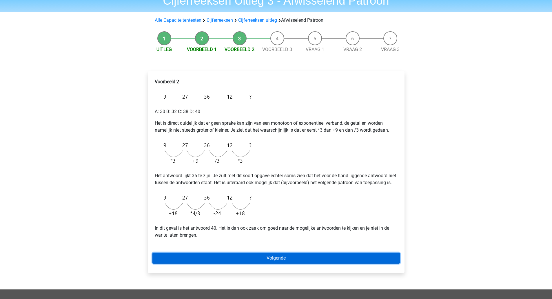
click at [258, 261] on link "Volgende" at bounding box center [277, 258] width 248 height 11
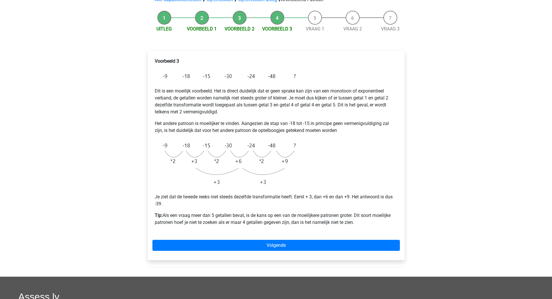
scroll to position [49, 0]
drag, startPoint x: 224, startPoint y: 180, endPoint x: 107, endPoint y: 119, distance: 131.4
click at [107, 119] on div "steven steven.boekhoudt@gmail.com Nederlands English" at bounding box center [276, 190] width 552 height 479
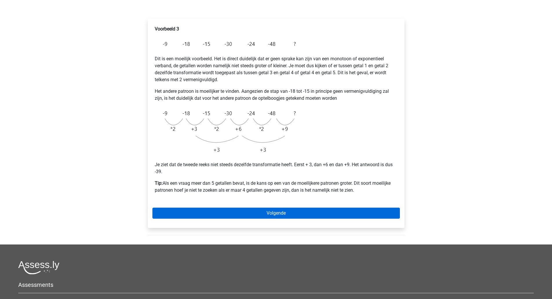
scroll to position [81, 0]
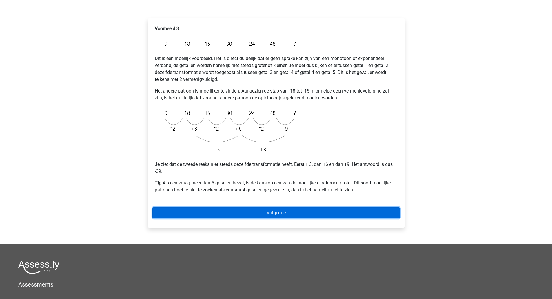
click at [313, 213] on link "Volgende" at bounding box center [277, 212] width 248 height 11
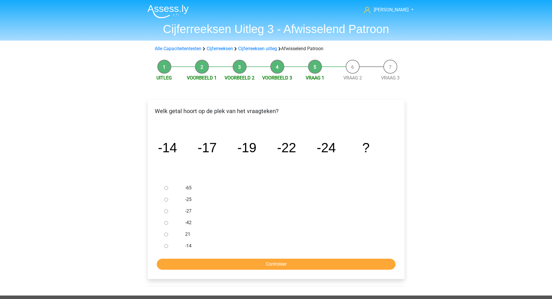
click at [162, 212] on div at bounding box center [171, 211] width 19 height 12
click at [166, 212] on input "-27" at bounding box center [166, 211] width 4 height 4
radio input "true"
click at [258, 268] on input "Controleer" at bounding box center [276, 264] width 239 height 11
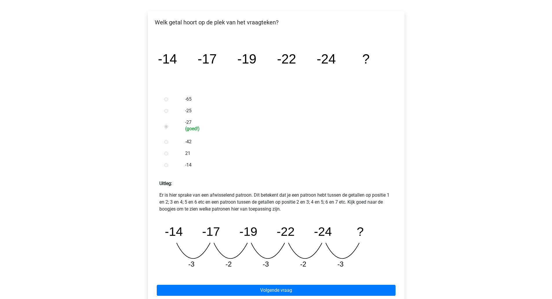
scroll to position [94, 0]
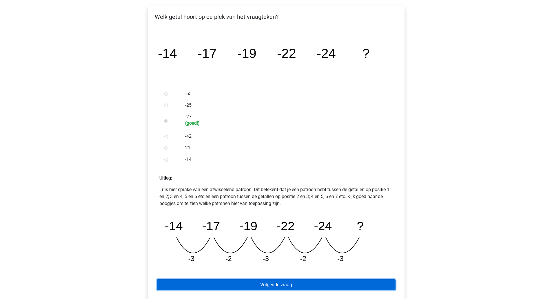
click at [277, 287] on link "Volgende vraag" at bounding box center [276, 284] width 239 height 11
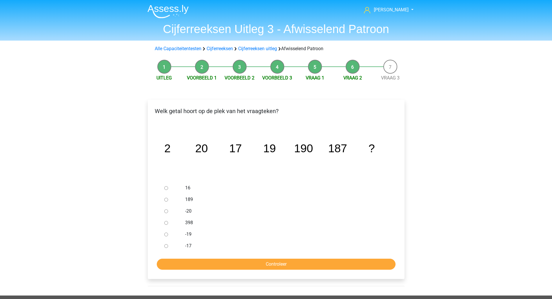
click at [165, 201] on input "189" at bounding box center [166, 200] width 4 height 4
radio input "true"
click at [278, 266] on input "Controleer" at bounding box center [276, 264] width 239 height 11
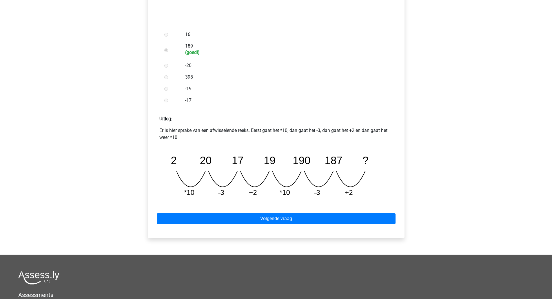
scroll to position [163, 0]
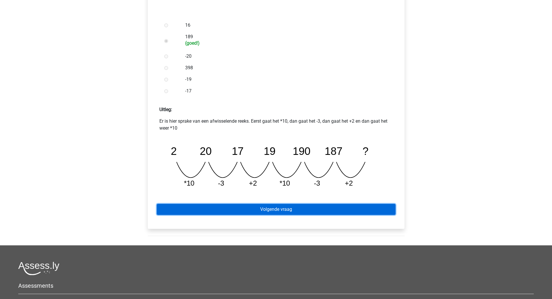
click at [294, 207] on link "Volgende vraag" at bounding box center [276, 209] width 239 height 11
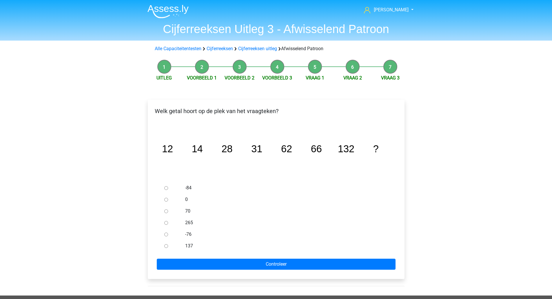
click at [166, 250] on div at bounding box center [171, 246] width 19 height 12
click at [166, 246] on input "137" at bounding box center [166, 246] width 4 height 4
radio input "true"
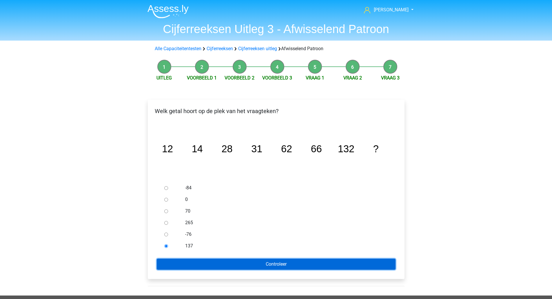
click at [200, 262] on input "Controleer" at bounding box center [276, 264] width 239 height 11
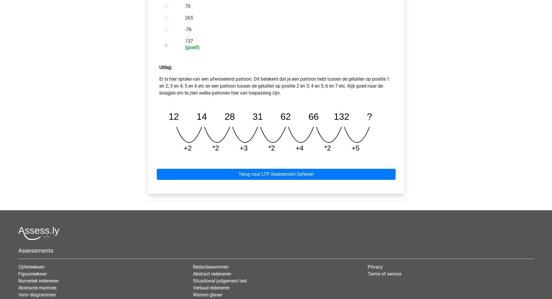
scroll to position [212, 0]
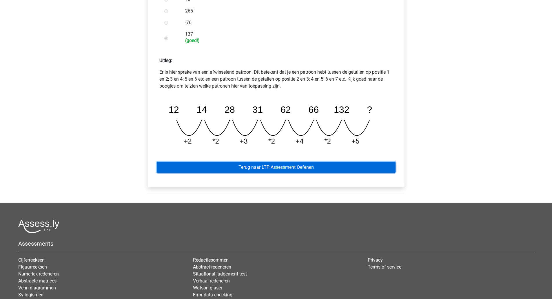
click at [308, 167] on link "Terug naar LTP Assessment Oefenen" at bounding box center [276, 167] width 239 height 11
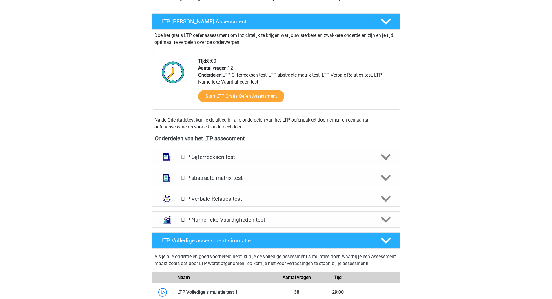
scroll to position [99, 0]
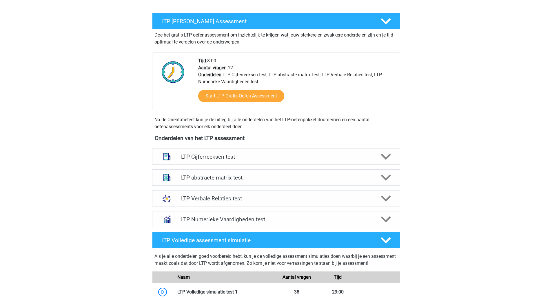
click at [235, 161] on div "LTP Cijferreeksen test" at bounding box center [276, 156] width 248 height 16
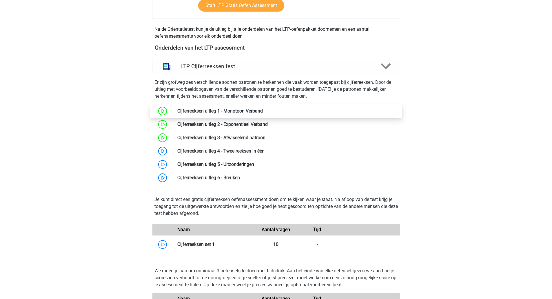
scroll to position [190, 0]
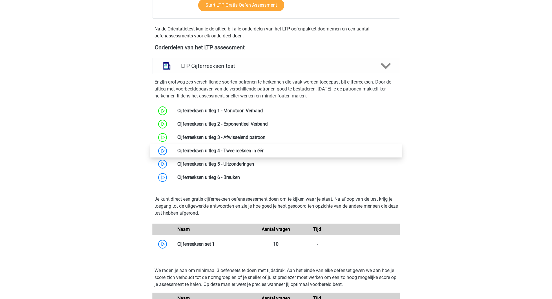
click at [265, 153] on link at bounding box center [265, 151] width 0 height 6
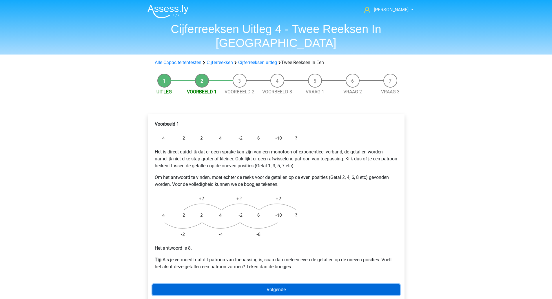
click at [260, 284] on link "Volgende" at bounding box center [277, 289] width 248 height 11
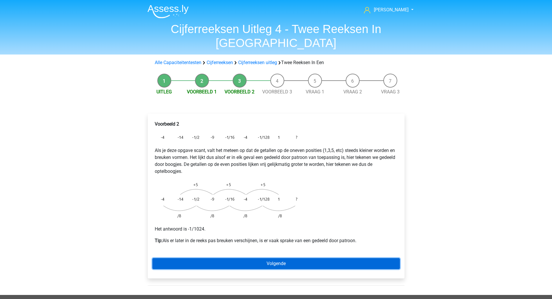
click at [282, 258] on link "Volgende" at bounding box center [277, 263] width 248 height 11
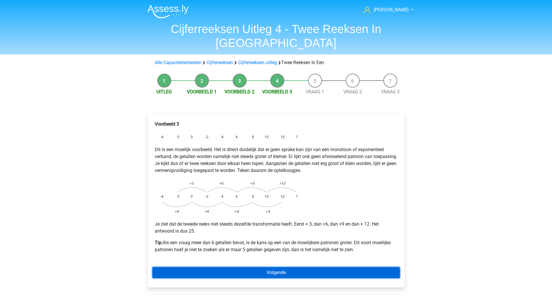
click at [282, 267] on link "Volgende" at bounding box center [277, 272] width 248 height 11
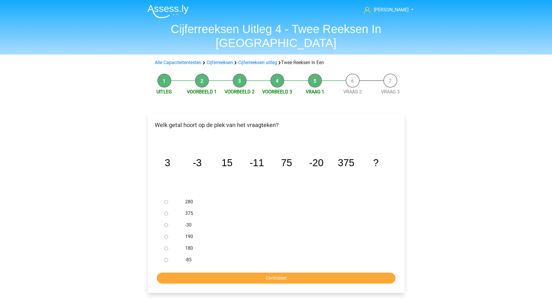
click at [166, 223] on input "-30" at bounding box center [166, 225] width 4 height 4
radio input "true"
click at [276, 273] on input "Controleer" at bounding box center [276, 278] width 239 height 11
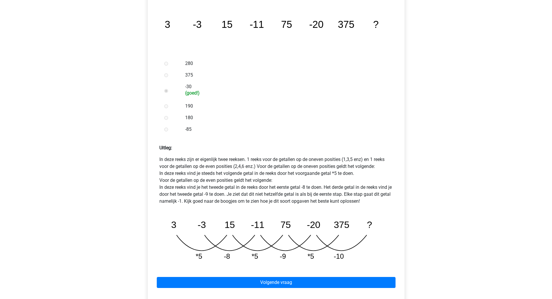
scroll to position [141, 0]
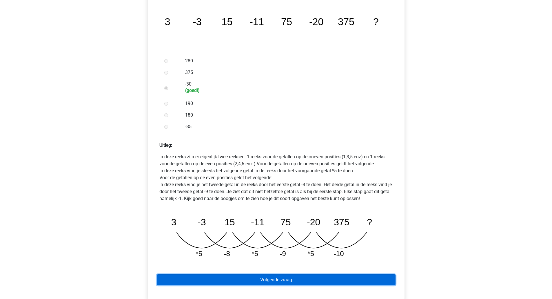
click at [297, 274] on link "Volgende vraag" at bounding box center [276, 279] width 239 height 11
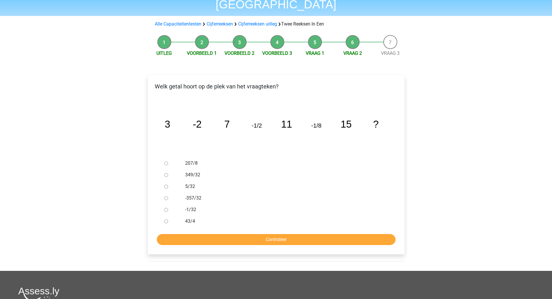
scroll to position [39, 0]
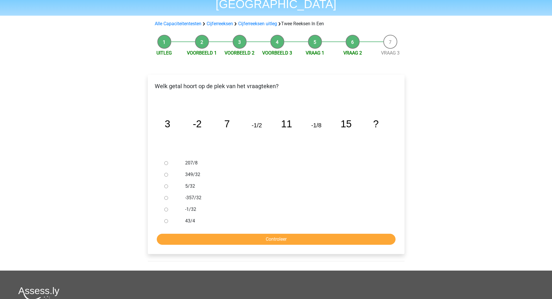
click at [167, 208] on input "-1/32" at bounding box center [166, 210] width 4 height 4
radio input "true"
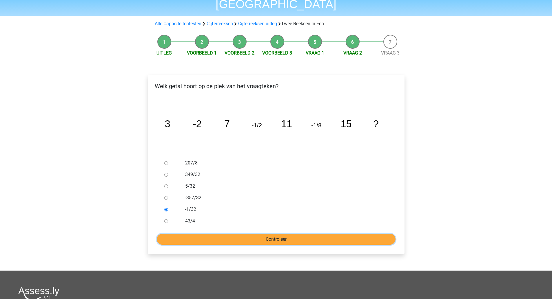
click at [294, 234] on input "Controleer" at bounding box center [276, 239] width 239 height 11
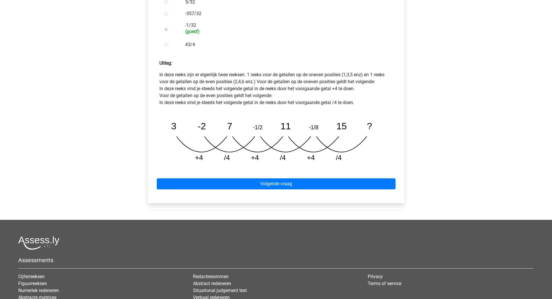
scroll to position [234, 0]
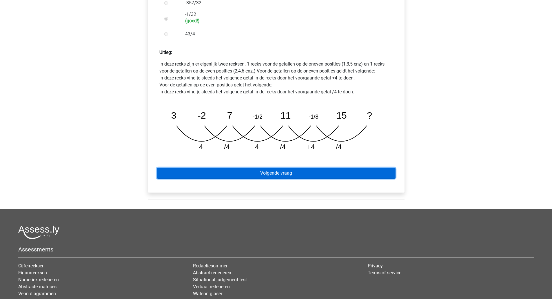
click at [318, 168] on link "Volgende vraag" at bounding box center [276, 173] width 239 height 11
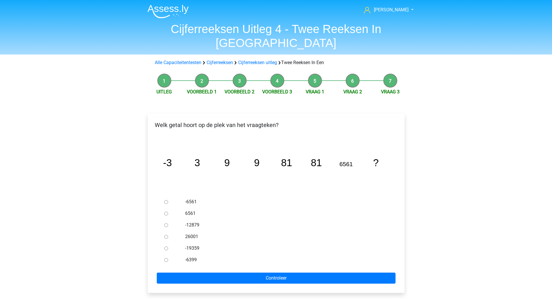
scroll to position [1, 0]
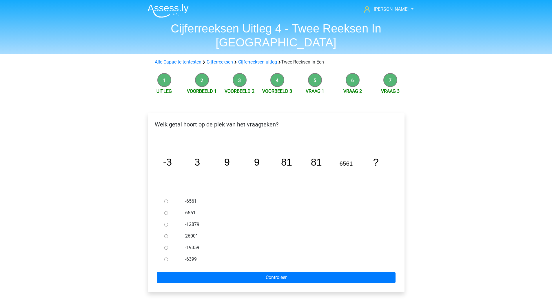
click at [166, 211] on input "6561" at bounding box center [166, 213] width 4 height 4
radio input "true"
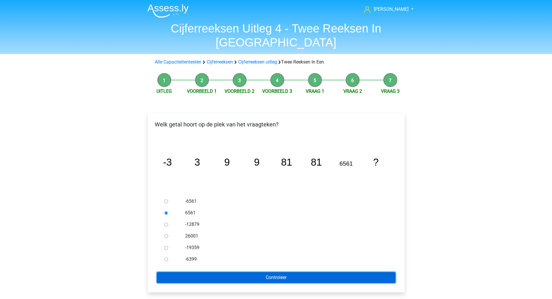
click at [237, 272] on input "Controleer" at bounding box center [276, 277] width 239 height 11
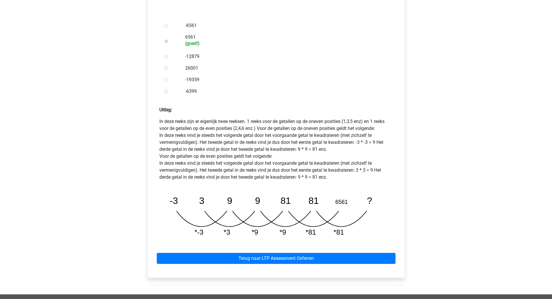
scroll to position [177, 0]
click at [237, 267] on div "Welk getal hoort op de plek van het vraagteken? image/svg+xml -3 3 9 9 81 81 65…" at bounding box center [276, 109] width 266 height 369
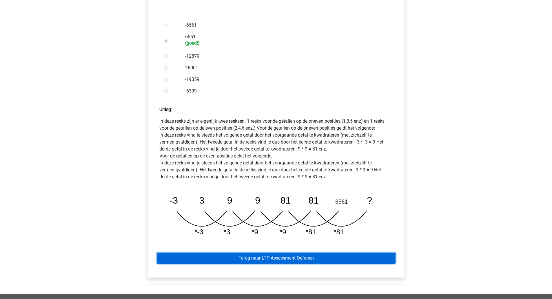
click at [289, 253] on link "Terug naar LTP Assessment Oefenen" at bounding box center [276, 258] width 239 height 11
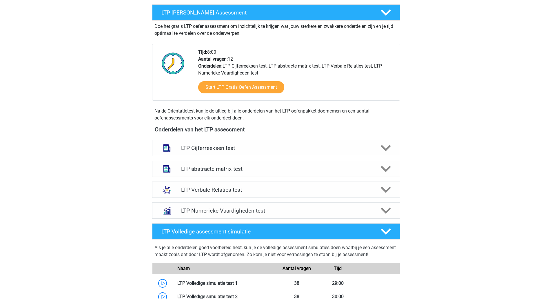
scroll to position [116, 0]
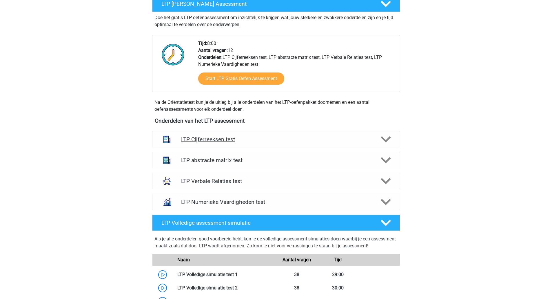
click at [288, 142] on h4 "LTP Cijferreeksen test" at bounding box center [276, 139] width 190 height 7
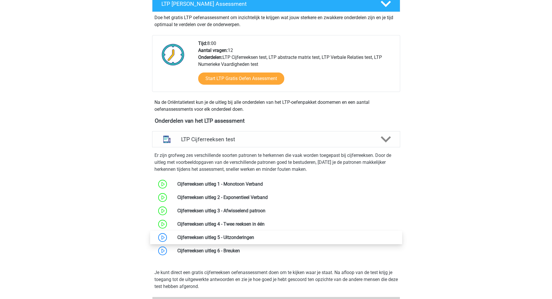
click at [254, 235] on link at bounding box center [254, 238] width 0 height 6
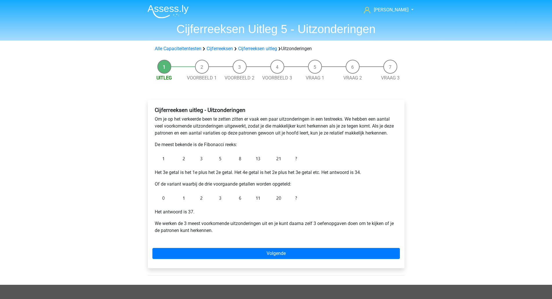
scroll to position [4, 0]
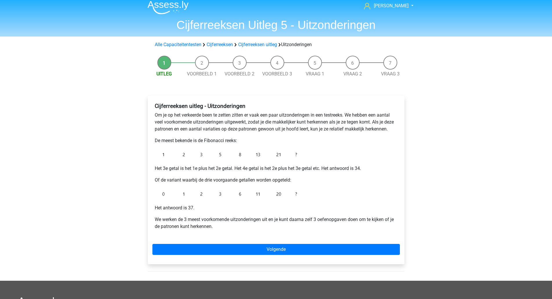
click at [263, 207] on p "Het antwoord is 37." at bounding box center [276, 207] width 243 height 7
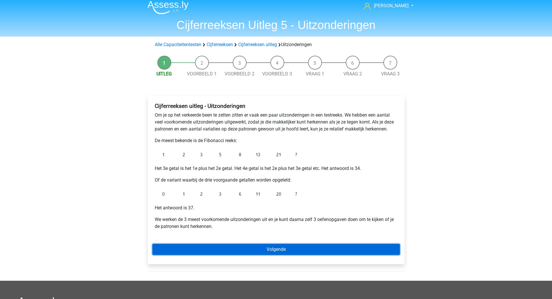
click at [269, 245] on link "Volgende" at bounding box center [277, 249] width 248 height 11
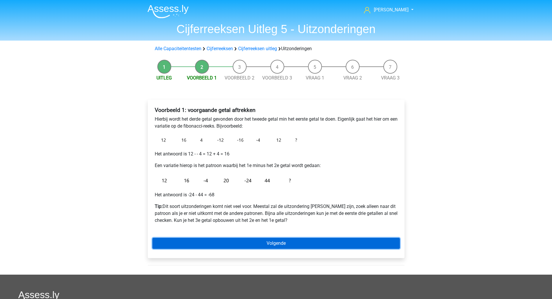
click at [237, 246] on link "Volgende" at bounding box center [277, 243] width 248 height 11
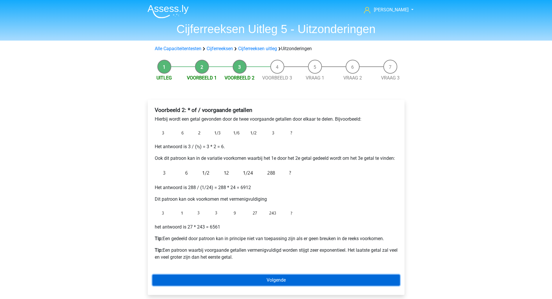
click at [262, 279] on link "Volgende" at bounding box center [277, 280] width 248 height 11
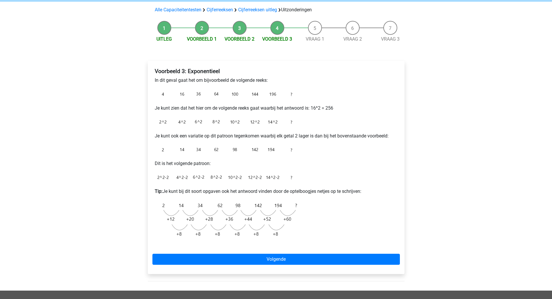
scroll to position [39, 0]
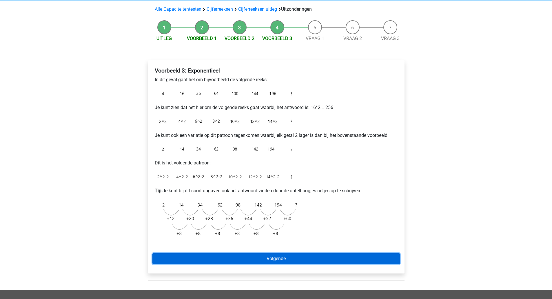
click at [283, 257] on link "Volgende" at bounding box center [277, 258] width 248 height 11
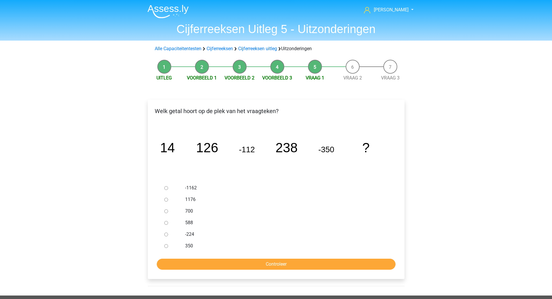
scroll to position [20, 0]
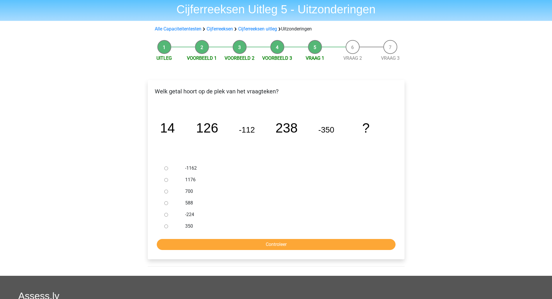
click at [165, 204] on input "588" at bounding box center [166, 203] width 4 height 4
radio input "true"
click at [208, 247] on input "Controleer" at bounding box center [276, 244] width 239 height 11
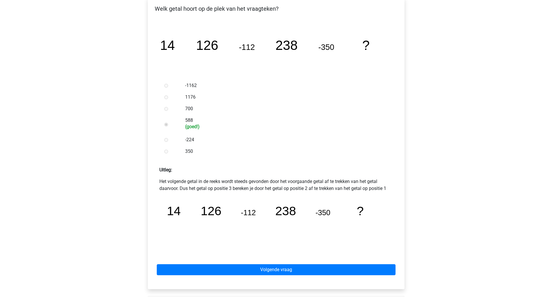
scroll to position [103, 0]
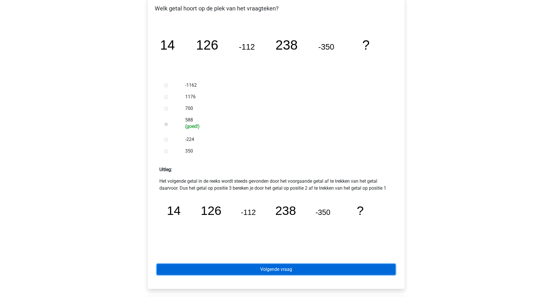
click at [272, 267] on link "Volgende vraag" at bounding box center [276, 269] width 239 height 11
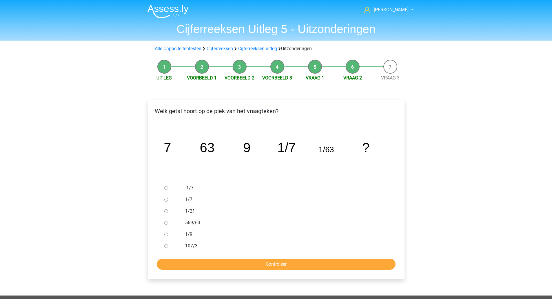
click at [323, 231] on label "1/9" at bounding box center [285, 234] width 201 height 7
click at [168, 233] on input "1/9" at bounding box center [166, 235] width 4 height 4
radio input "true"
click at [283, 265] on input "Controleer" at bounding box center [276, 264] width 239 height 11
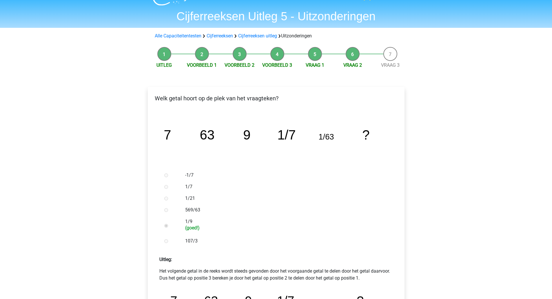
scroll to position [12, 0]
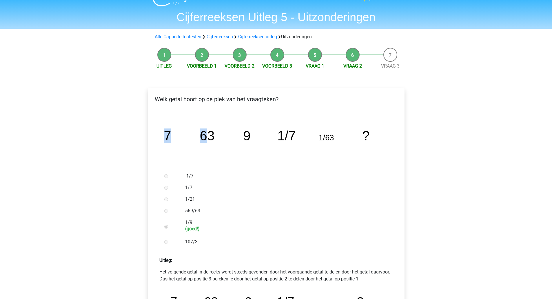
drag, startPoint x: 164, startPoint y: 137, endPoint x: 210, endPoint y: 140, distance: 45.6
click at [210, 140] on g "7 63 9 1/7 1/63 ?" at bounding box center [267, 135] width 206 height 15
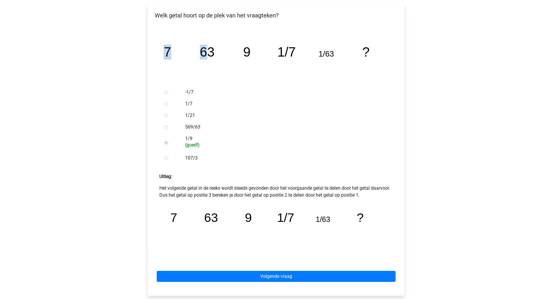
scroll to position [96, 0]
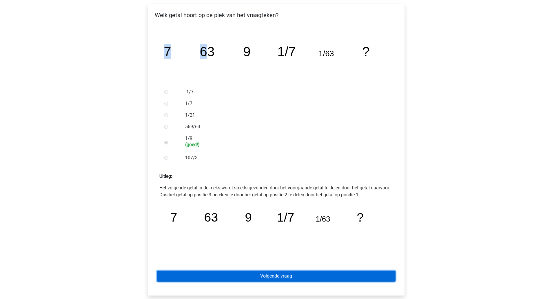
click at [271, 279] on link "Volgende vraag" at bounding box center [276, 276] width 239 height 11
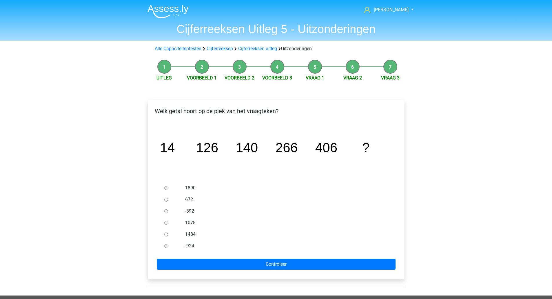
click at [165, 200] on input "672" at bounding box center [166, 200] width 4 height 4
radio input "true"
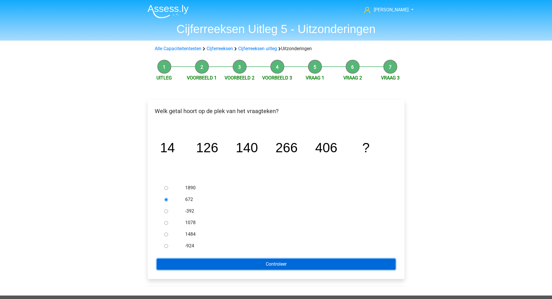
click at [305, 263] on input "Controleer" at bounding box center [276, 264] width 239 height 11
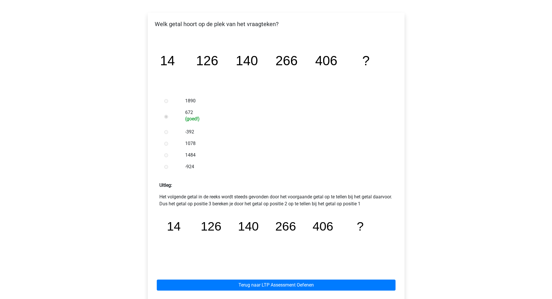
scroll to position [88, 0]
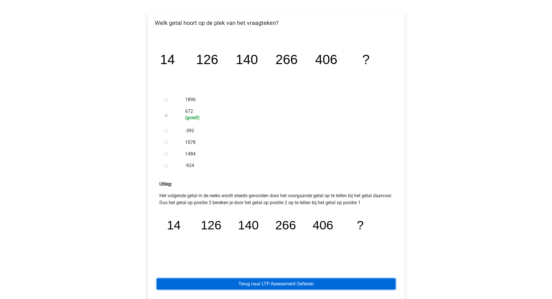
click at [243, 281] on link "Terug naar LTP Assessment Oefenen" at bounding box center [276, 283] width 239 height 11
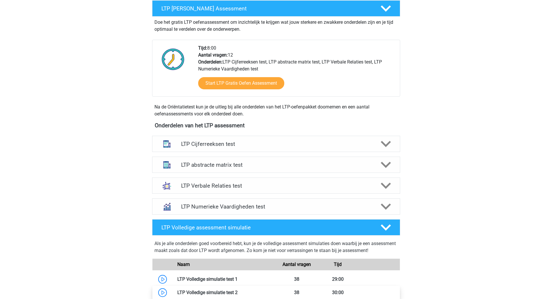
scroll to position [110, 0]
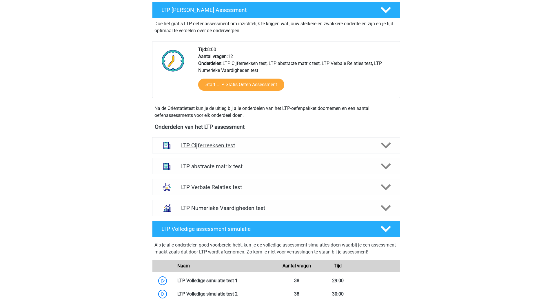
click at [379, 143] on div at bounding box center [386, 145] width 20 height 10
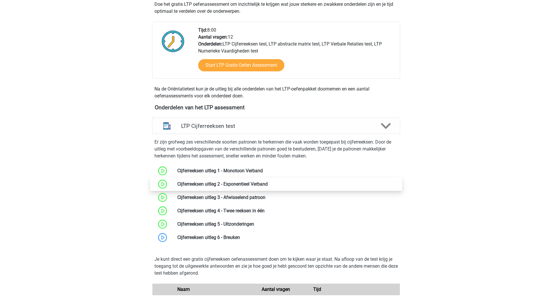
scroll to position [131, 0]
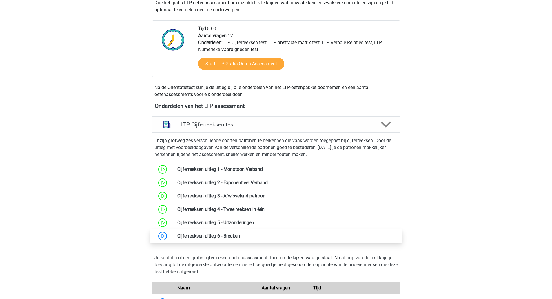
click at [240, 239] on link at bounding box center [240, 236] width 0 height 6
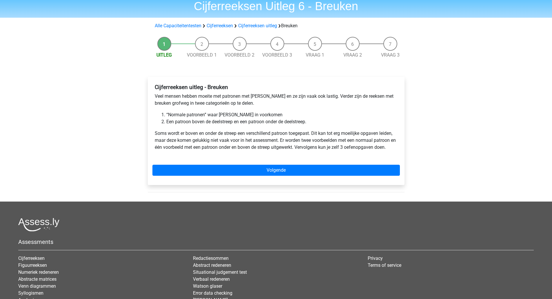
scroll to position [23, 0]
